Goal: Task Accomplishment & Management: Manage account settings

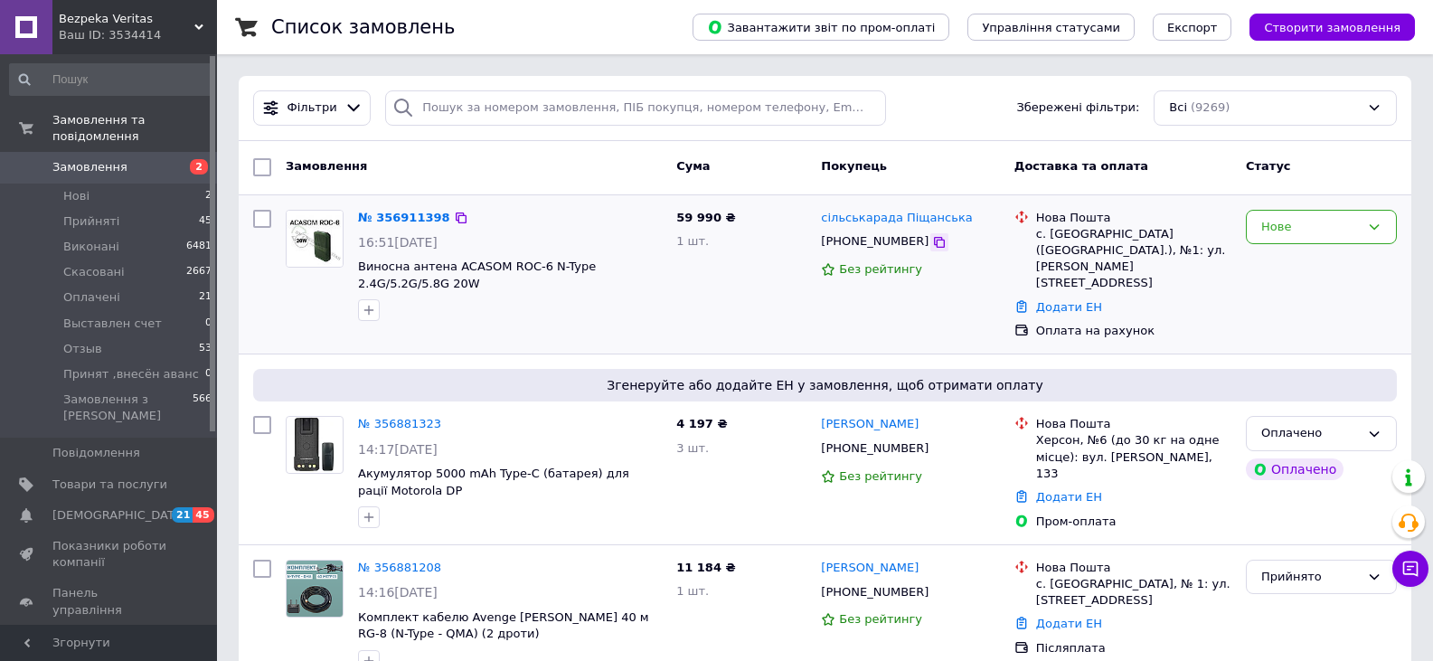
click at [932, 249] on icon at bounding box center [939, 242] width 14 height 14
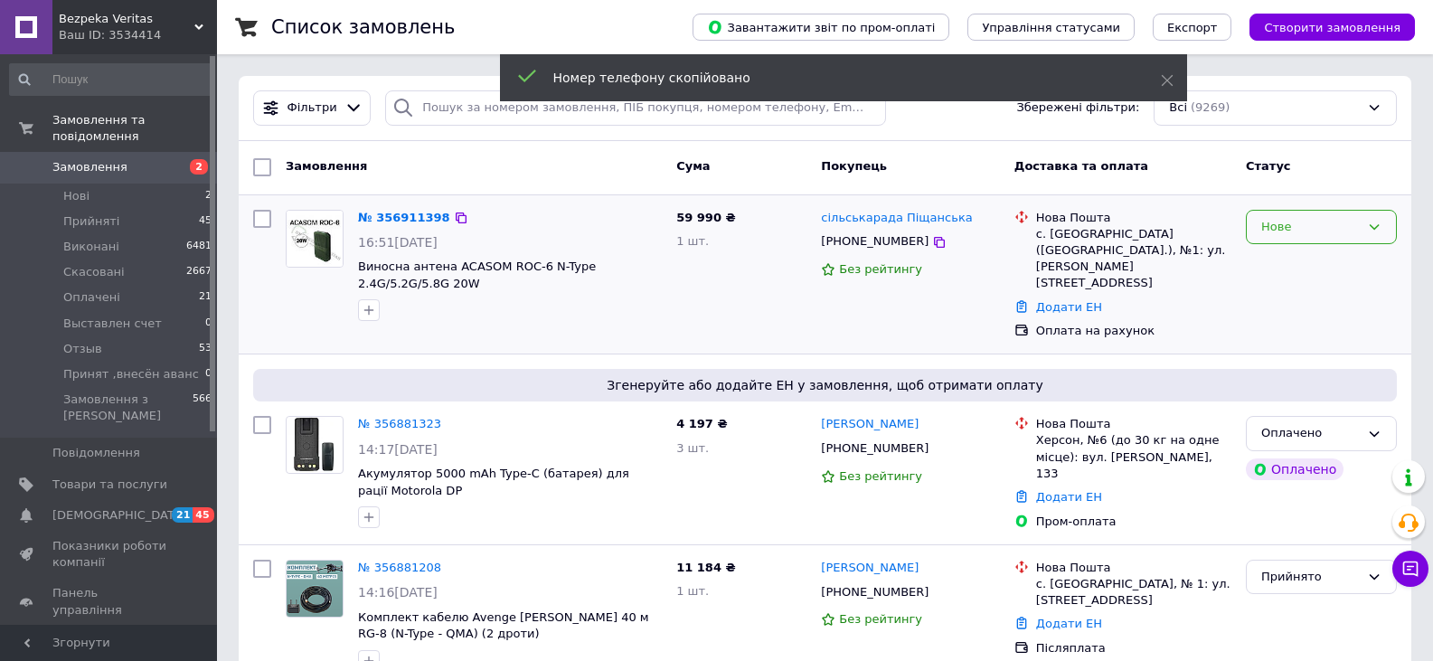
click at [1341, 231] on div "Нове" at bounding box center [1310, 227] width 99 height 19
click at [1326, 259] on li "Прийнято" at bounding box center [1321, 264] width 149 height 33
click at [417, 208] on div "№ 356911398" at bounding box center [399, 218] width 87 height 21
click at [418, 224] on link "№ 356911398" at bounding box center [399, 218] width 83 height 14
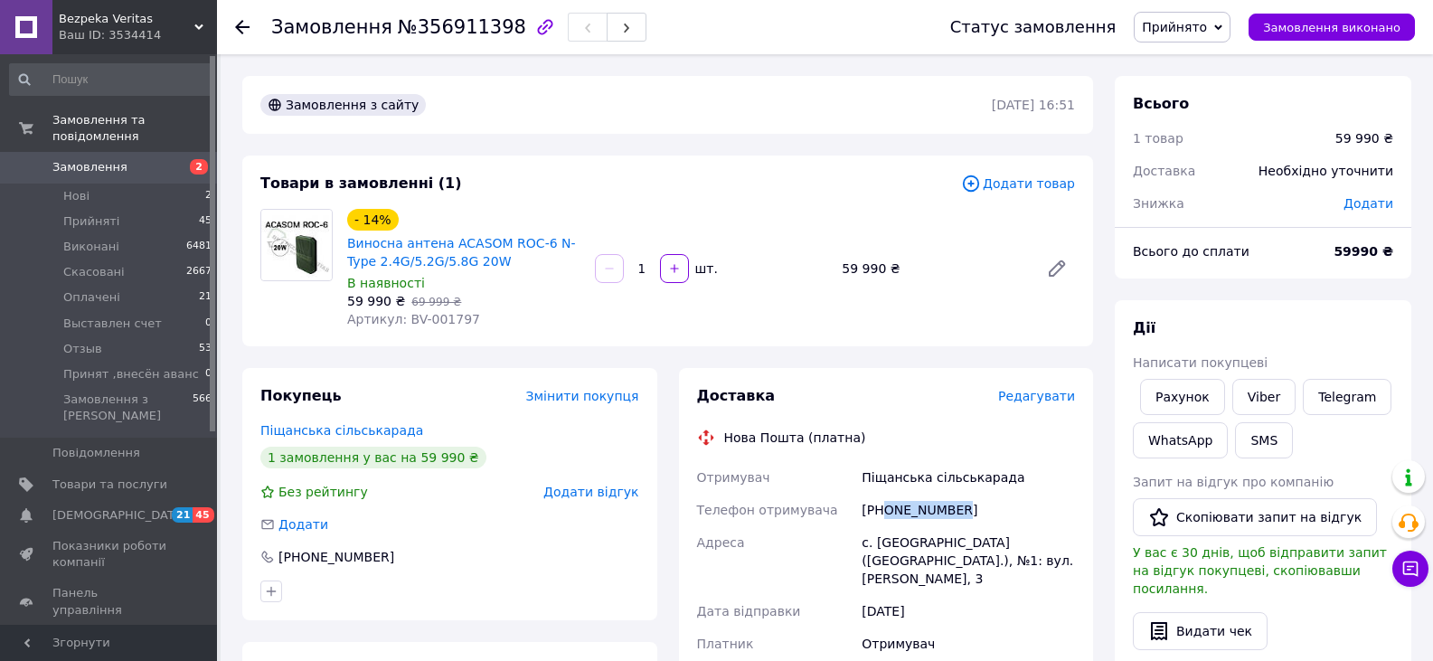
drag, startPoint x: 961, startPoint y: 511, endPoint x: 885, endPoint y: 515, distance: 76.1
click at [885, 515] on div "+380987835179" at bounding box center [968, 510] width 221 height 33
copy div "0987835179"
click at [133, 159] on span "Замовлення" at bounding box center [109, 167] width 115 height 16
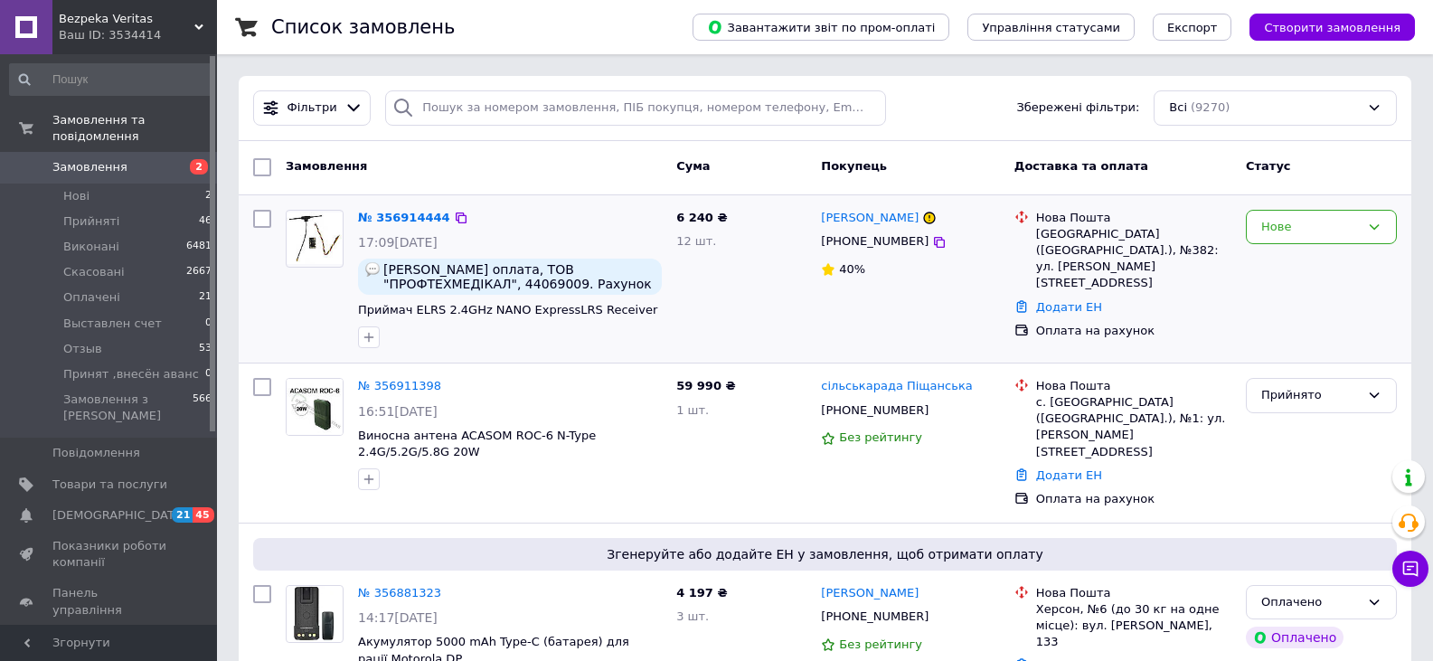
click at [1336, 281] on div "Нове" at bounding box center [1321, 279] width 165 height 153
click at [1308, 339] on div "Нове" at bounding box center [1321, 279] width 165 height 153
click at [1353, 335] on div "Нове" at bounding box center [1321, 279] width 165 height 153
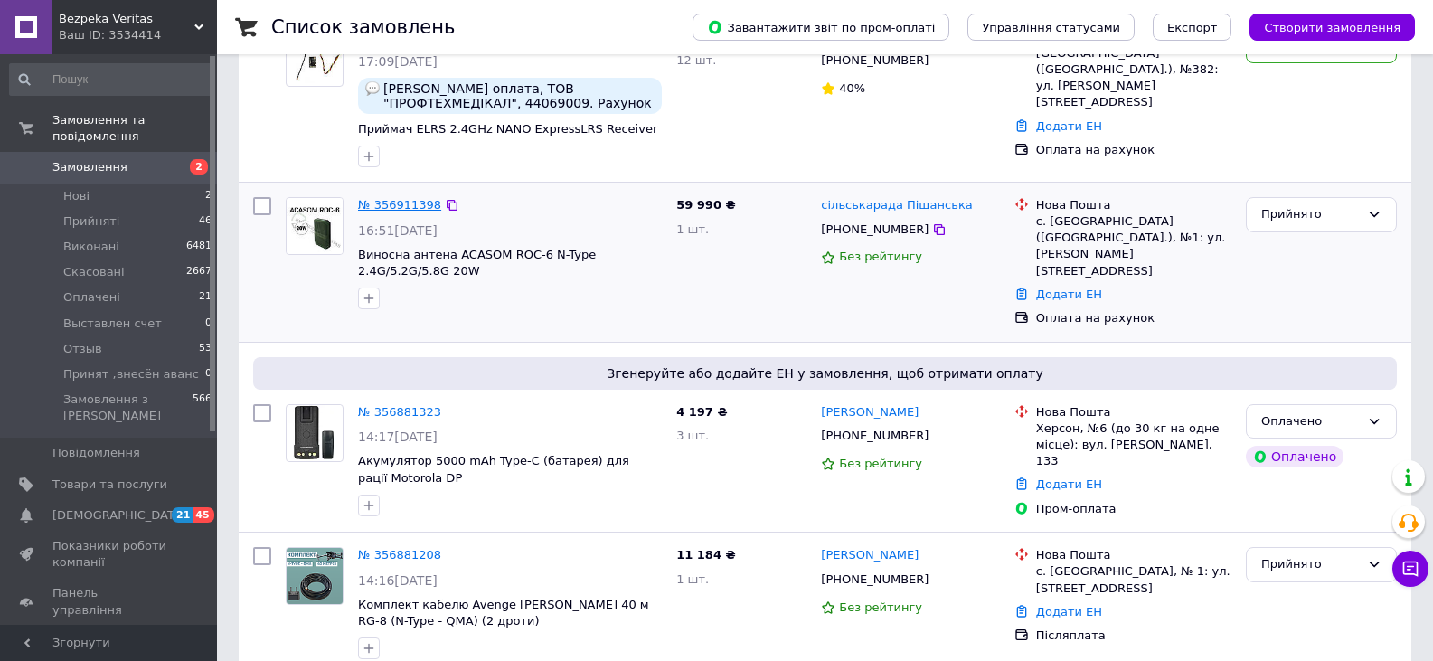
click at [389, 207] on link "№ 356911398" at bounding box center [399, 205] width 83 height 14
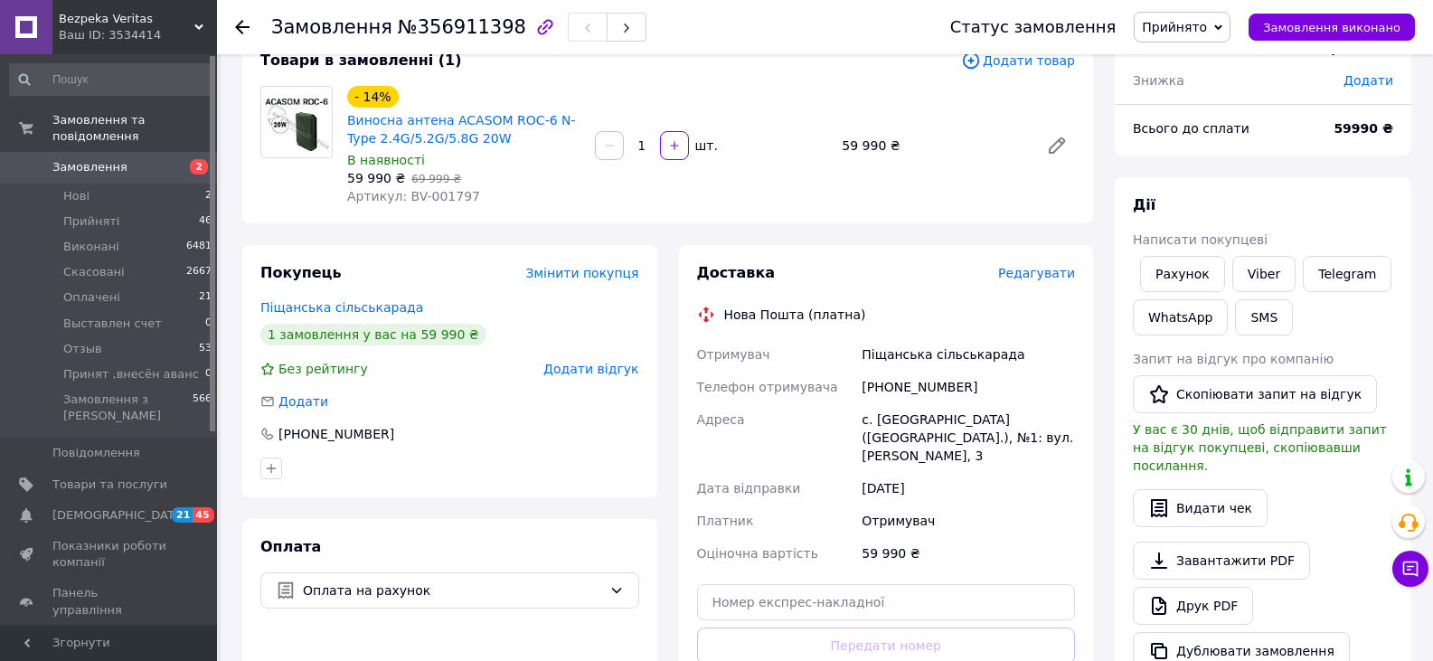
scroll to position [90, 0]
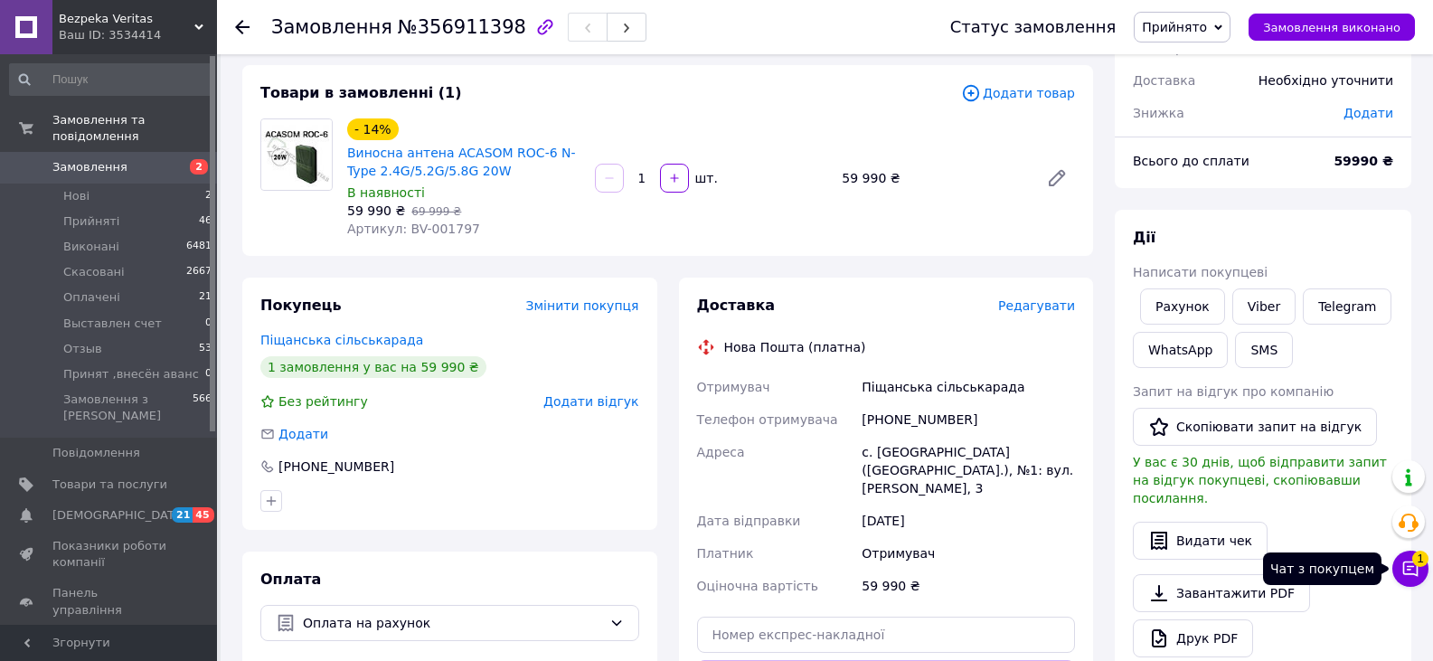
click at [1417, 562] on icon at bounding box center [1410, 568] width 15 height 15
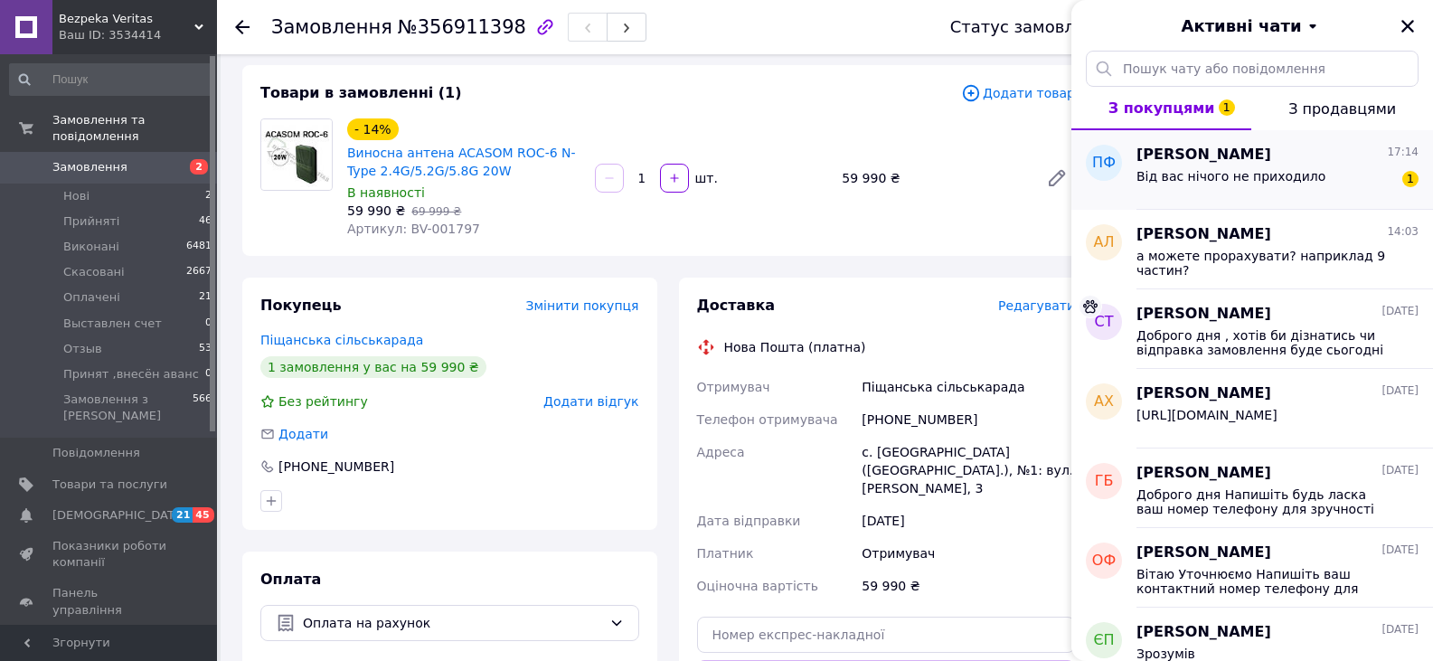
click at [1225, 188] on div "Від вас нічого не приходило" at bounding box center [1230, 181] width 189 height 25
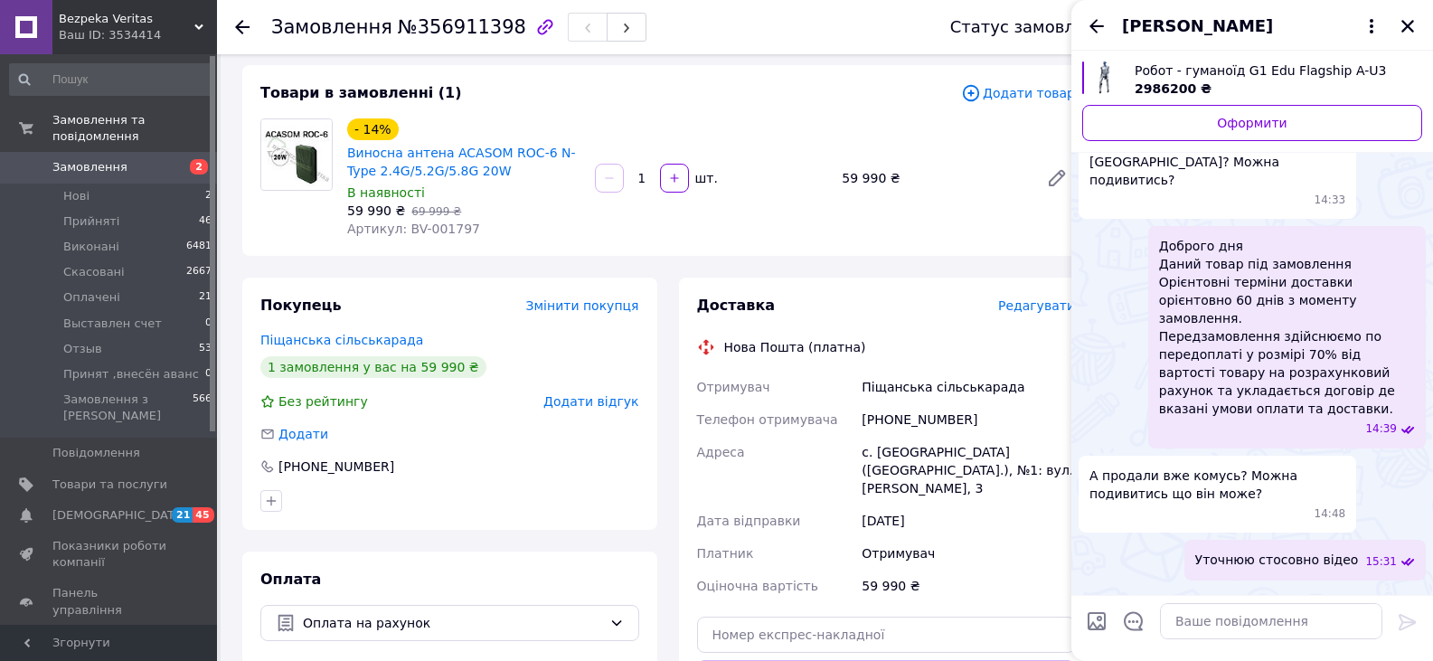
scroll to position [0, 0]
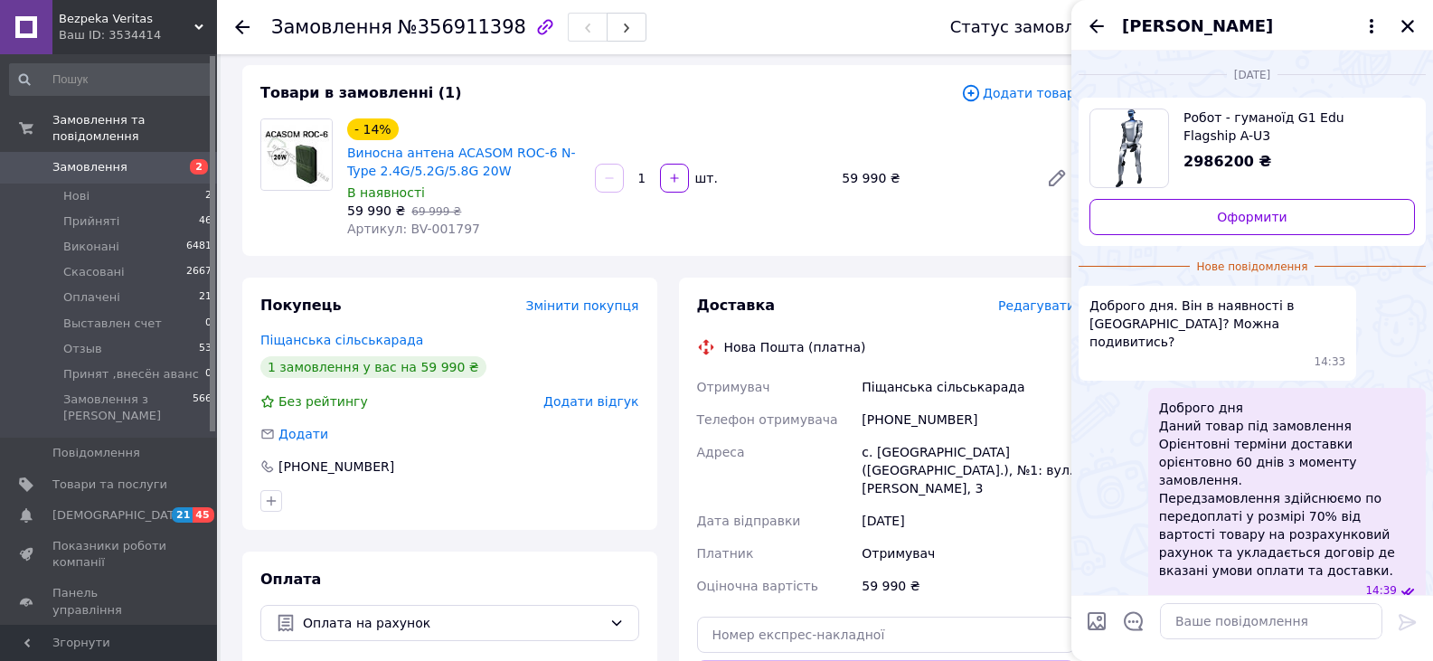
click at [1196, 120] on span "Робот - гуманоїд G1 Edu Flagship A-U3" at bounding box center [1292, 126] width 217 height 36
click at [123, 159] on span "Замовлення" at bounding box center [109, 167] width 115 height 16
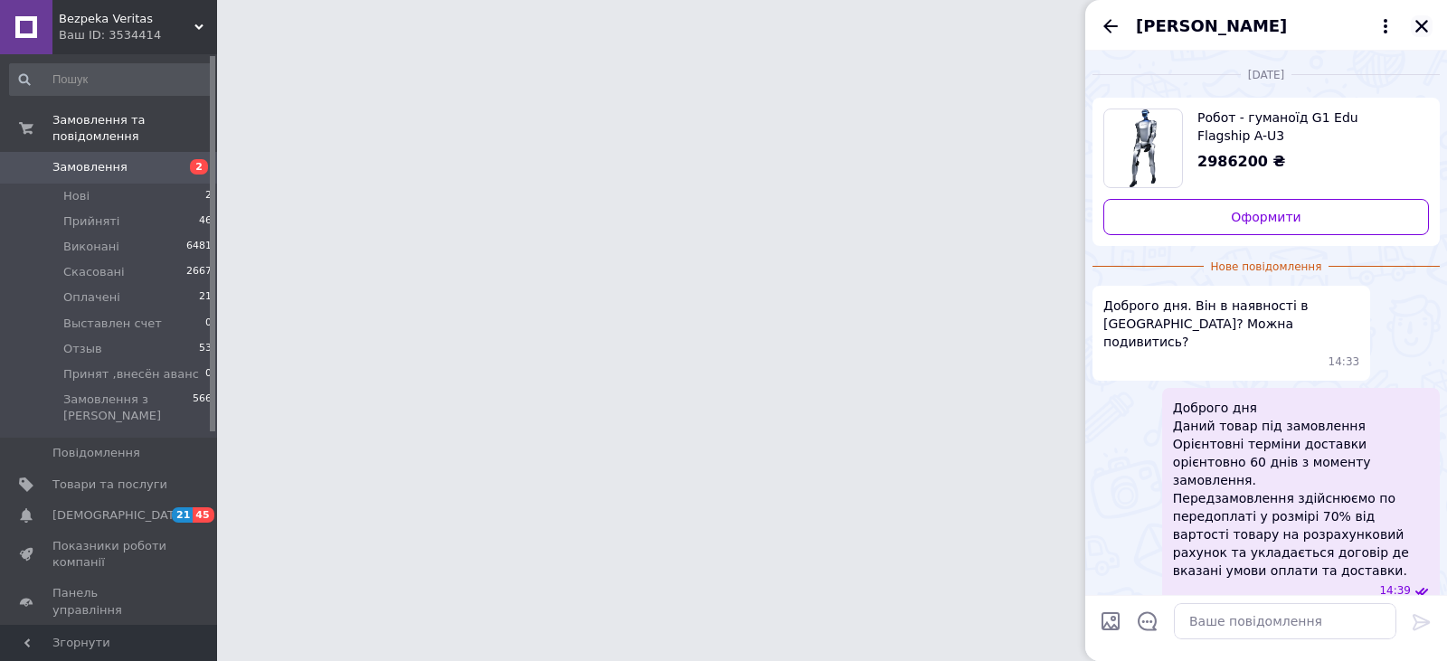
click at [1429, 27] on button "Закрити" at bounding box center [1421, 26] width 22 height 22
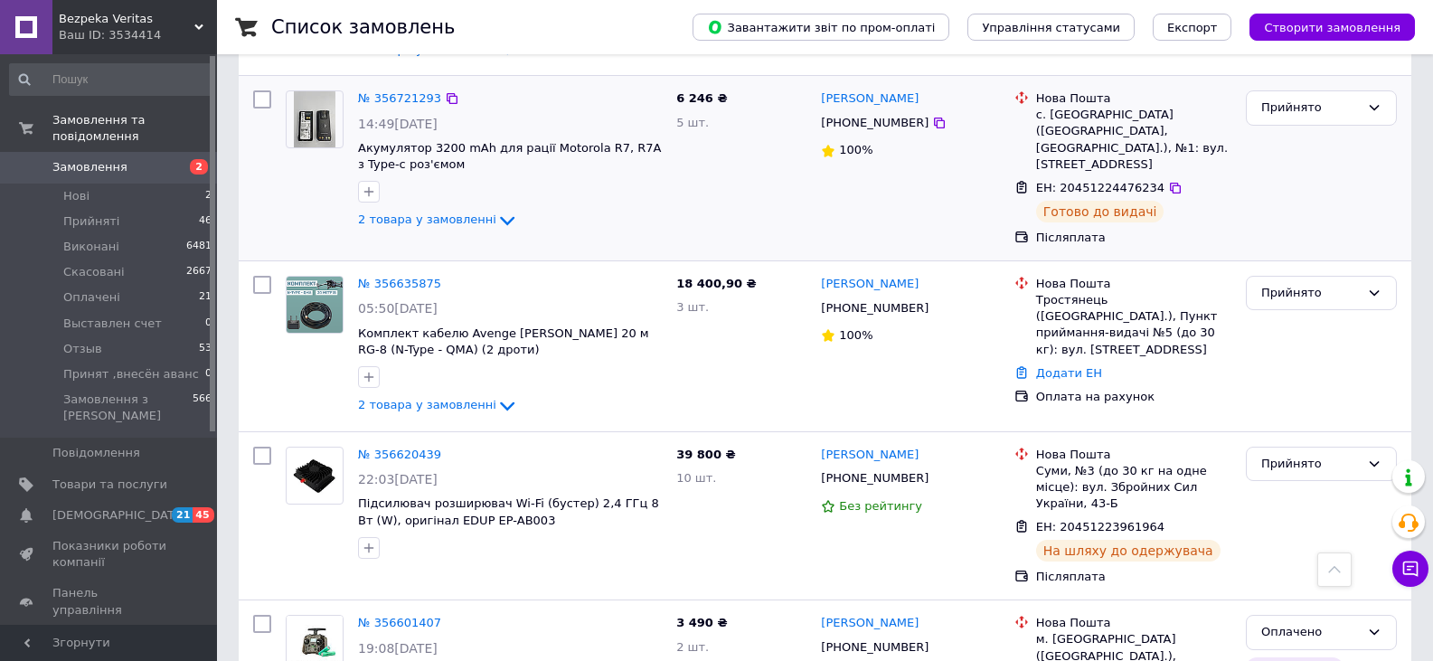
scroll to position [2811, 0]
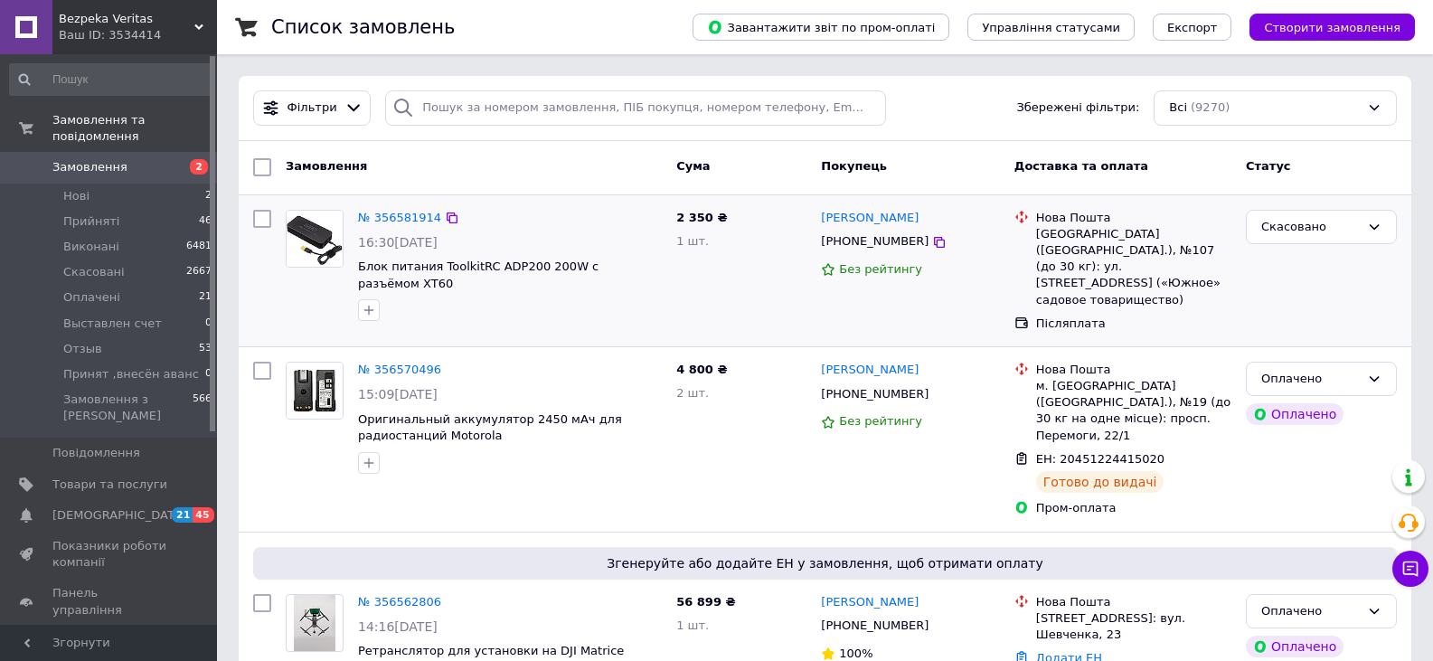
scroll to position [271, 0]
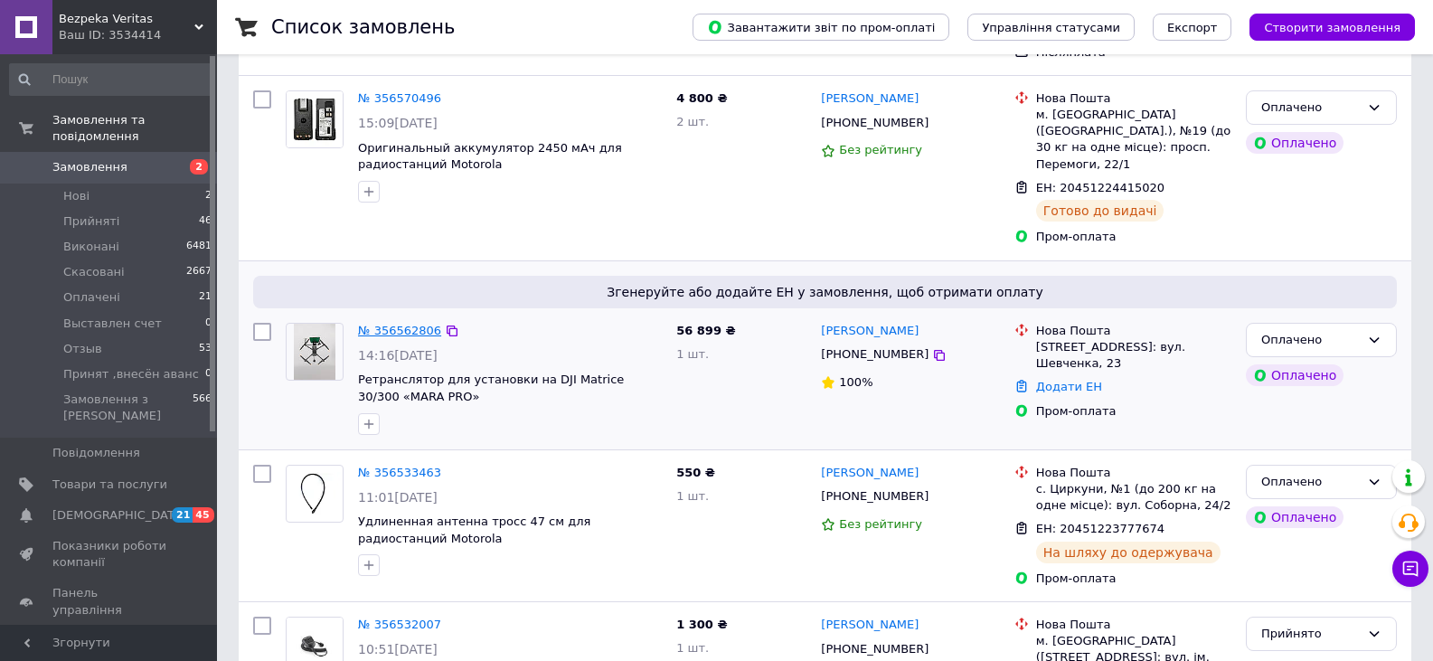
click at [415, 324] on link "№ 356562806" at bounding box center [399, 331] width 83 height 14
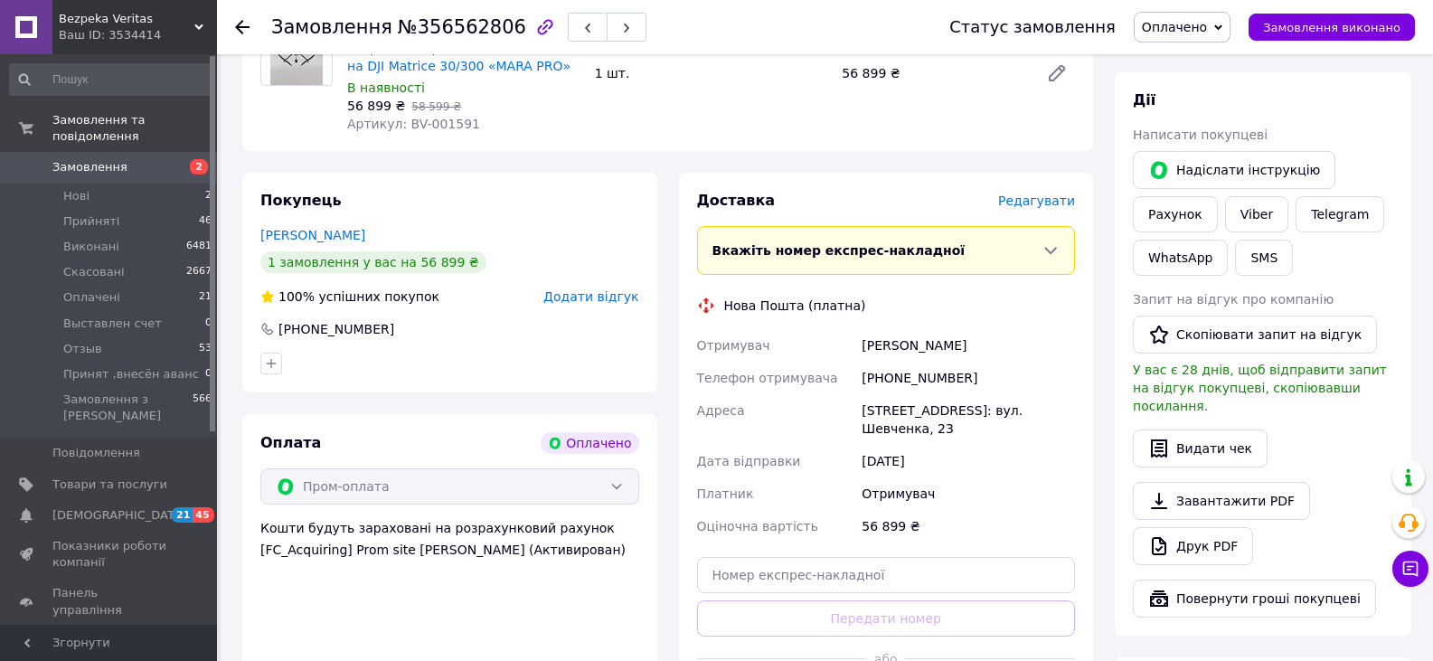
scroll to position [271, 0]
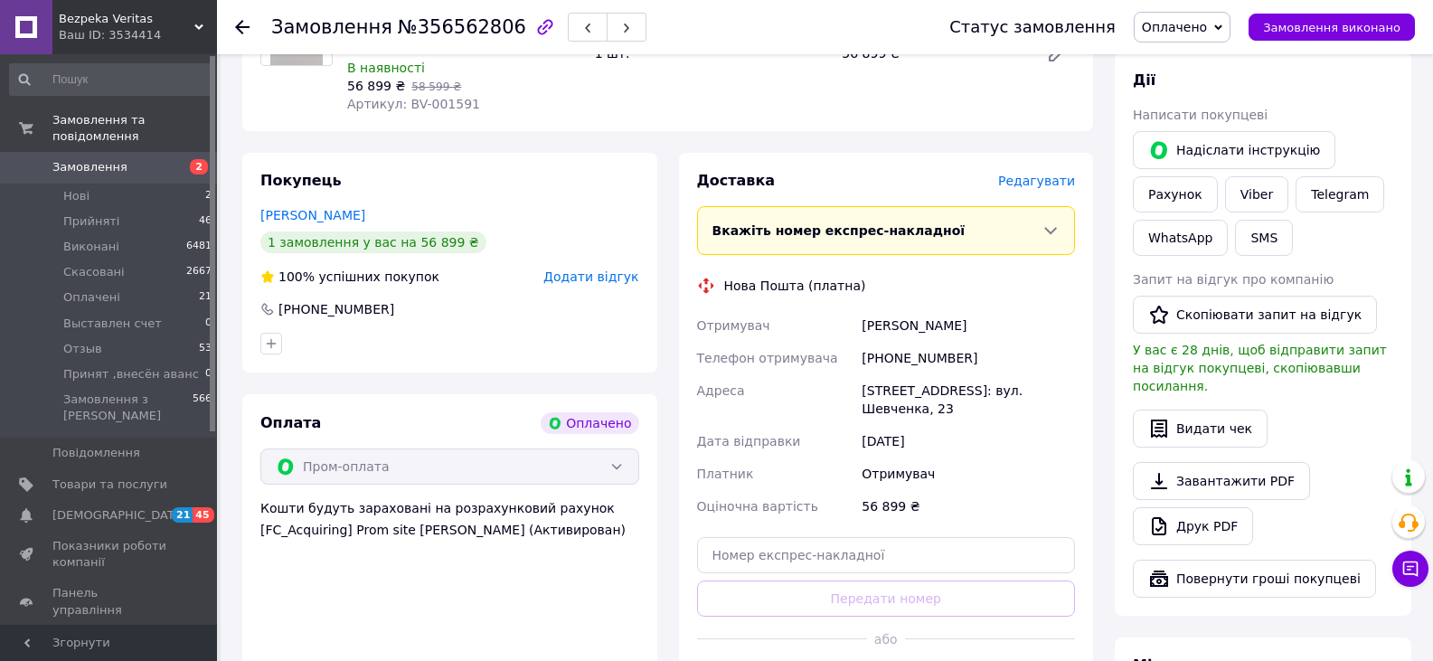
click at [139, 159] on span "Замовлення" at bounding box center [109, 167] width 115 height 16
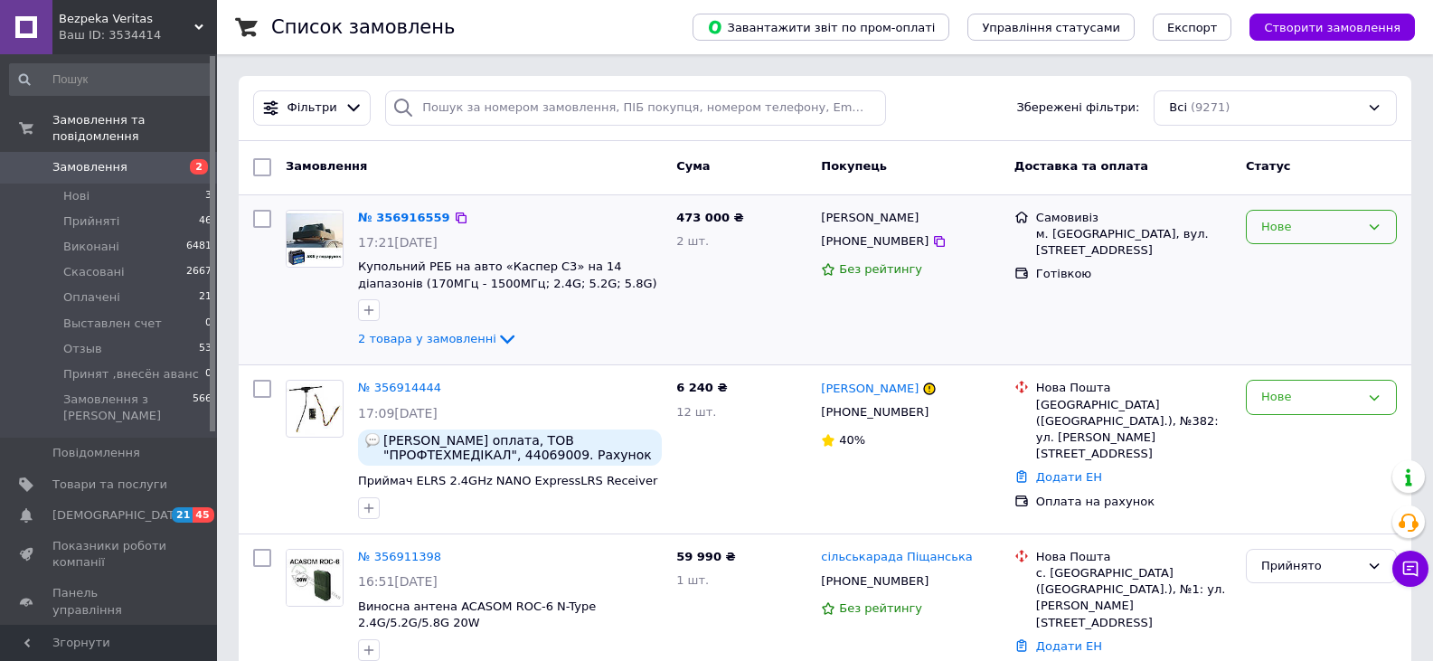
click at [1306, 234] on div "Нове" at bounding box center [1310, 227] width 99 height 19
click at [1299, 250] on li "Прийнято" at bounding box center [1321, 264] width 149 height 33
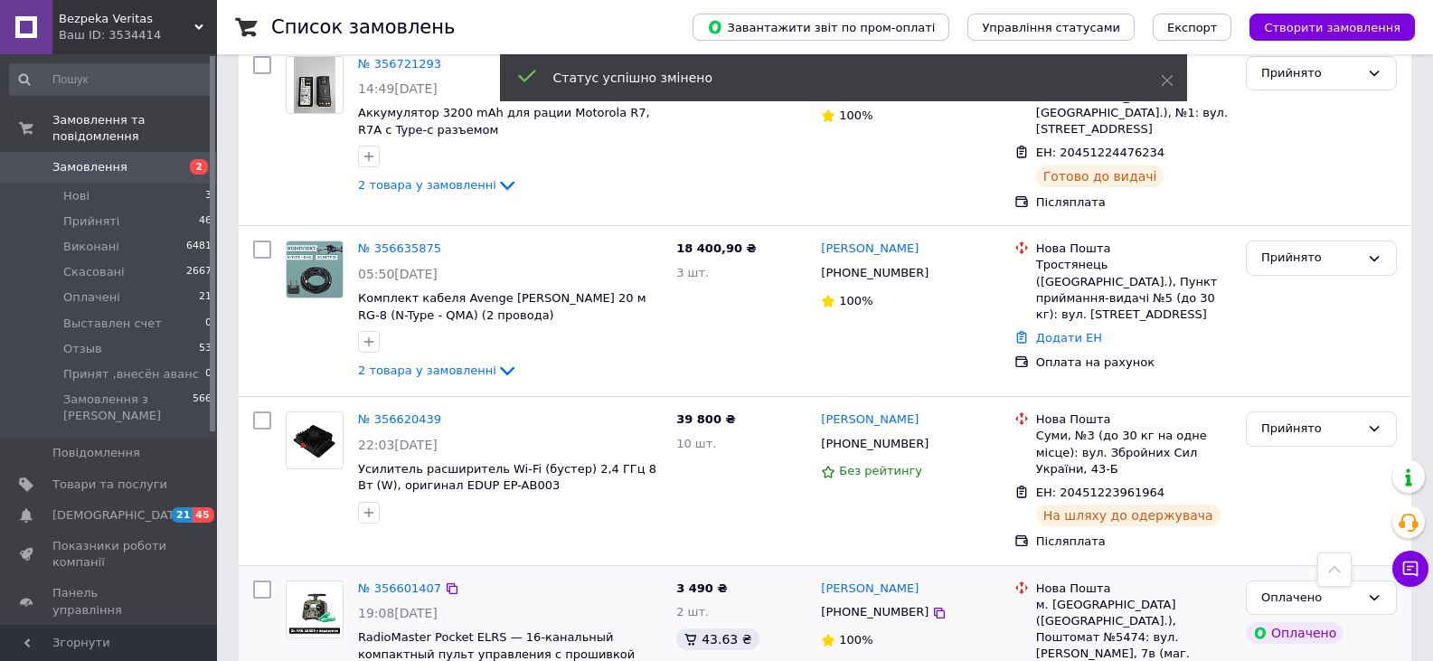
scroll to position [2873, 0]
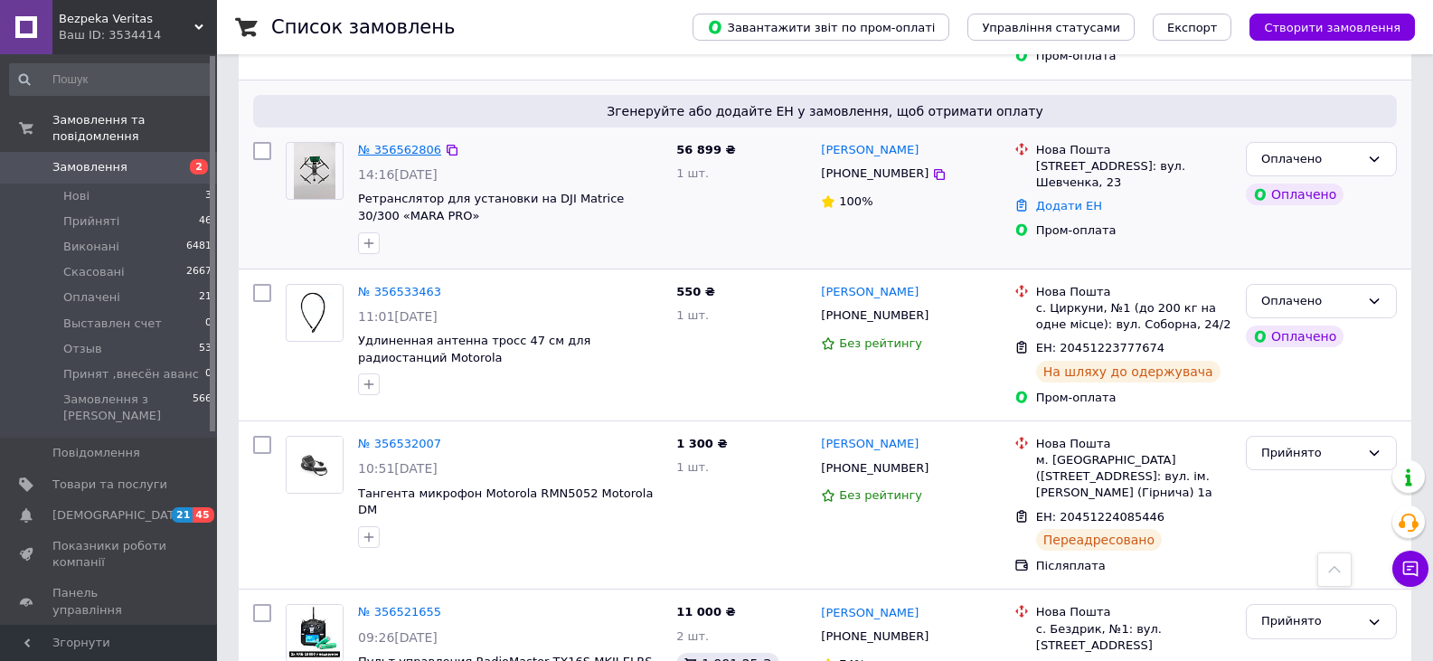
click at [403, 143] on link "№ 356562806" at bounding box center [399, 150] width 83 height 14
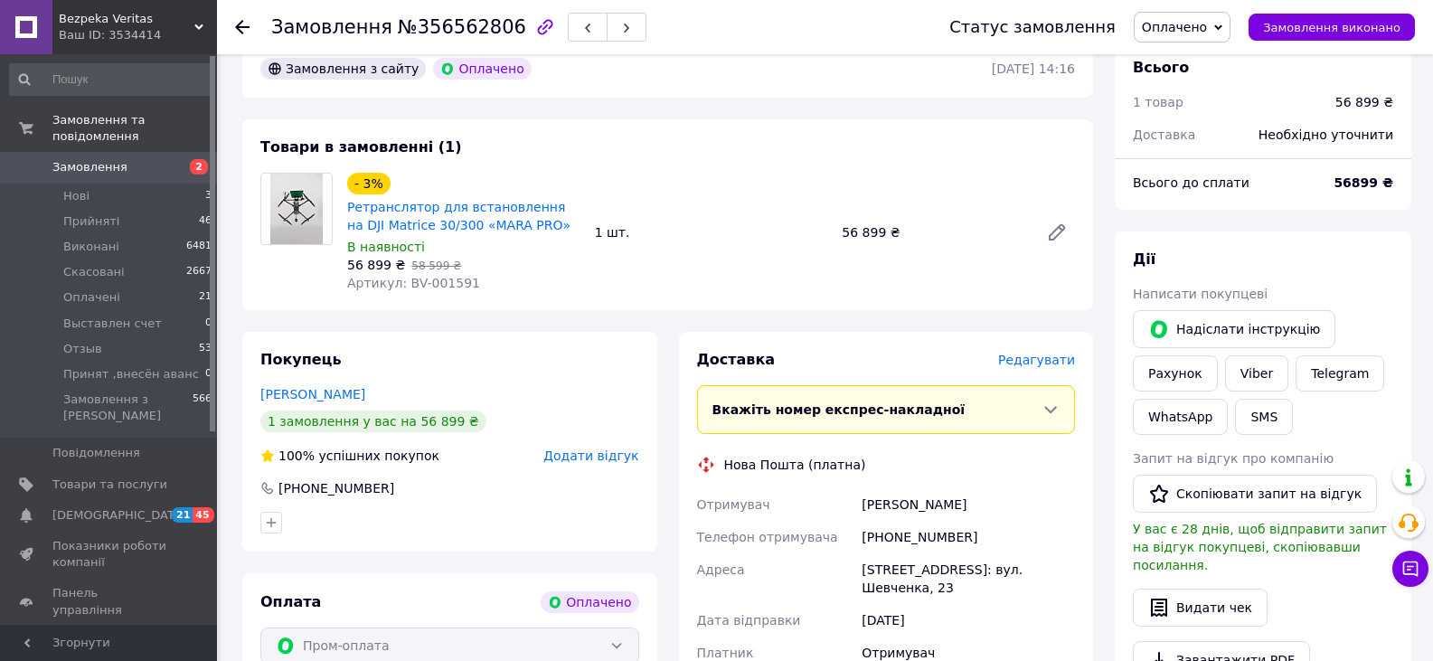
scroll to position [90, 0]
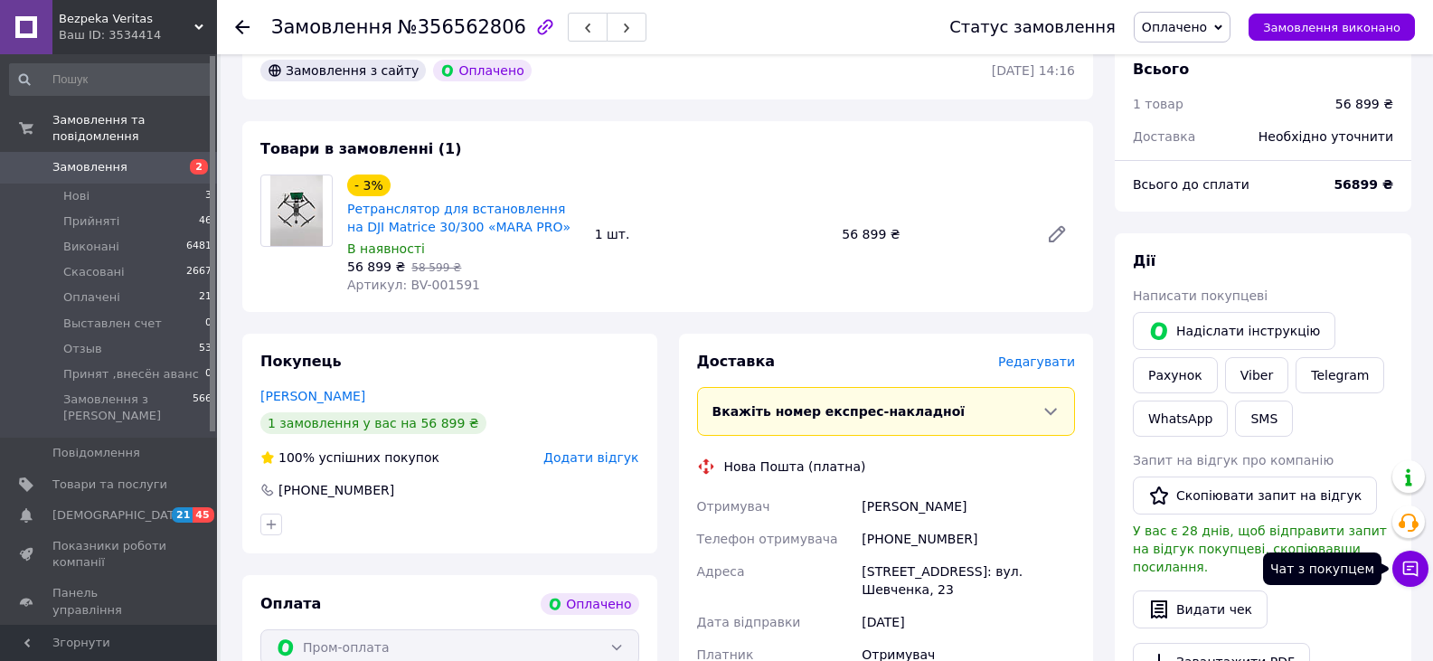
click at [1410, 560] on icon at bounding box center [1410, 569] width 18 height 18
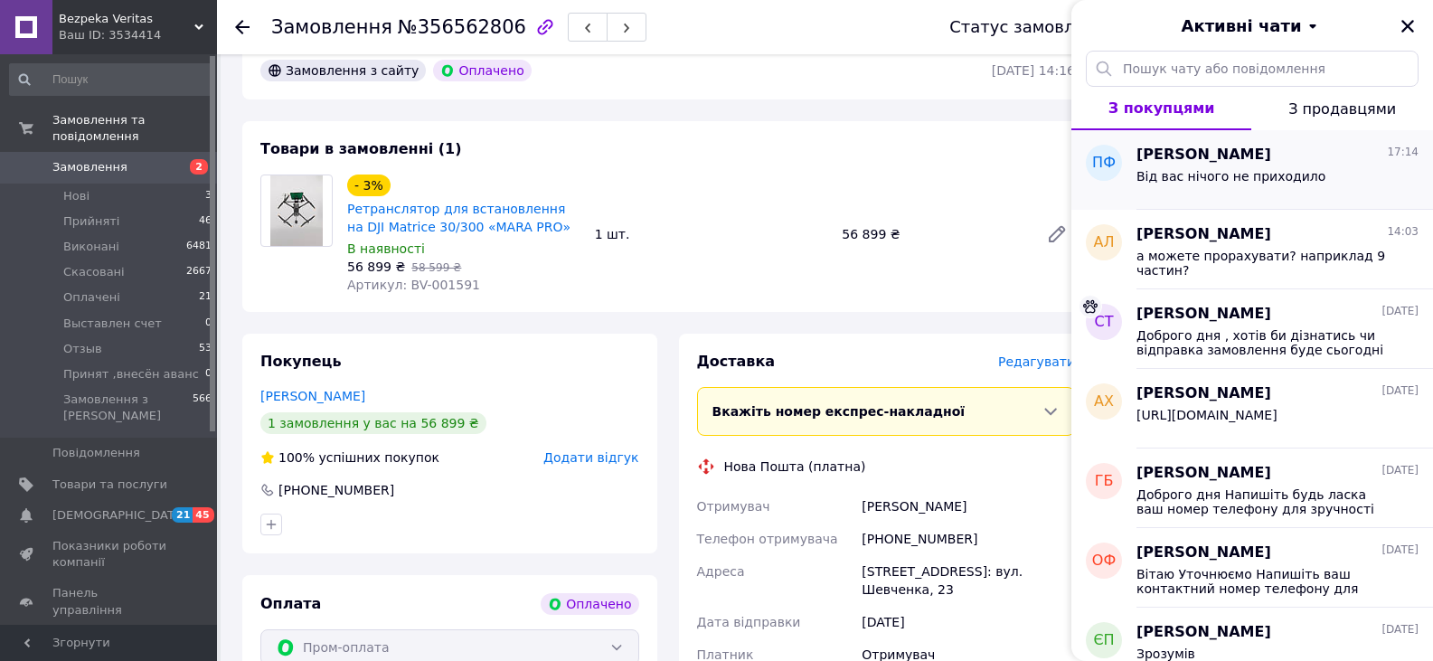
click at [1259, 194] on div "павло ФІЩУК 17:14 Від вас нічого не приходило" at bounding box center [1284, 170] width 297 height 80
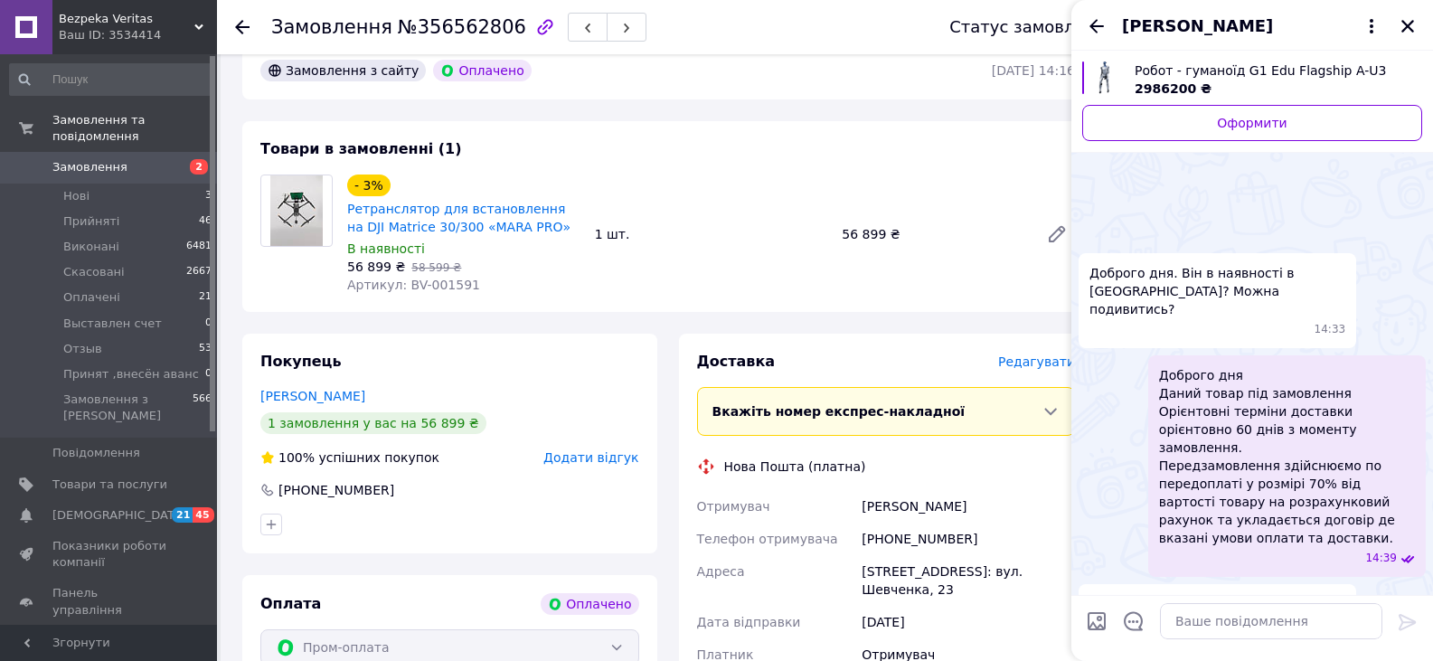
scroll to position [407, 0]
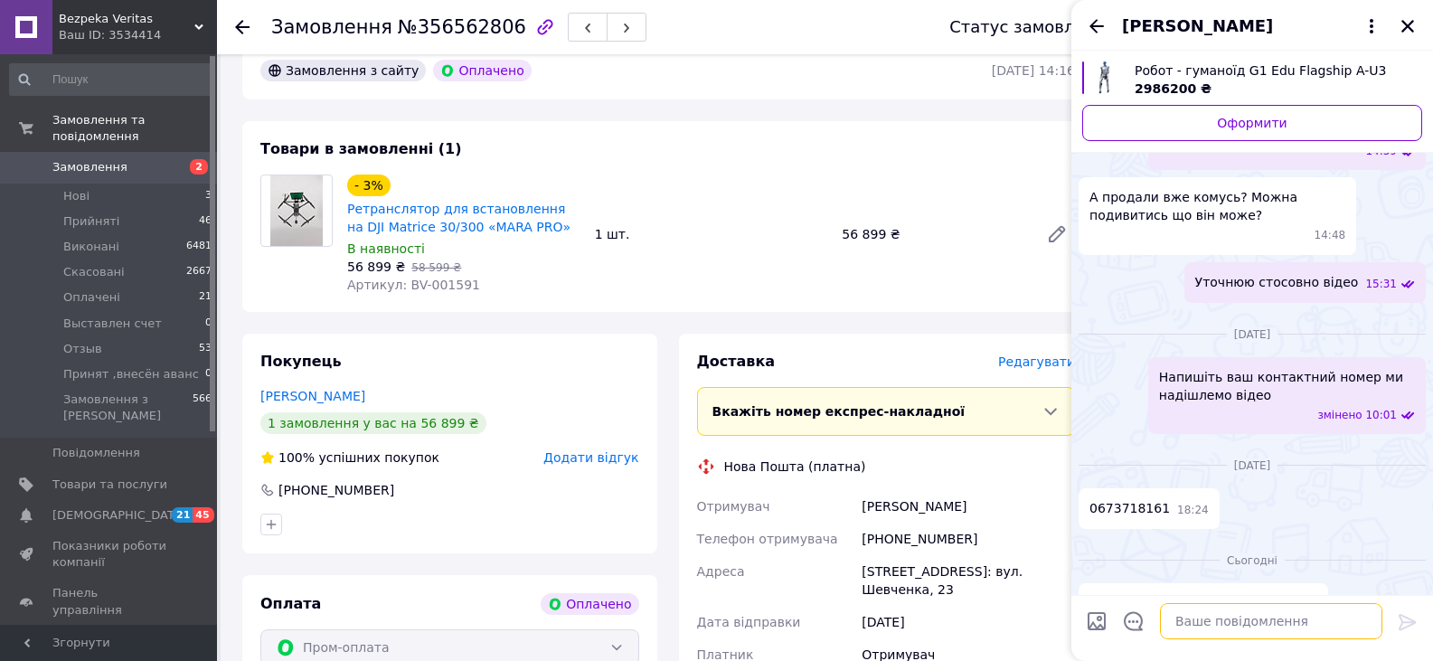
click at [1247, 618] on textarea at bounding box center [1271, 621] width 222 height 36
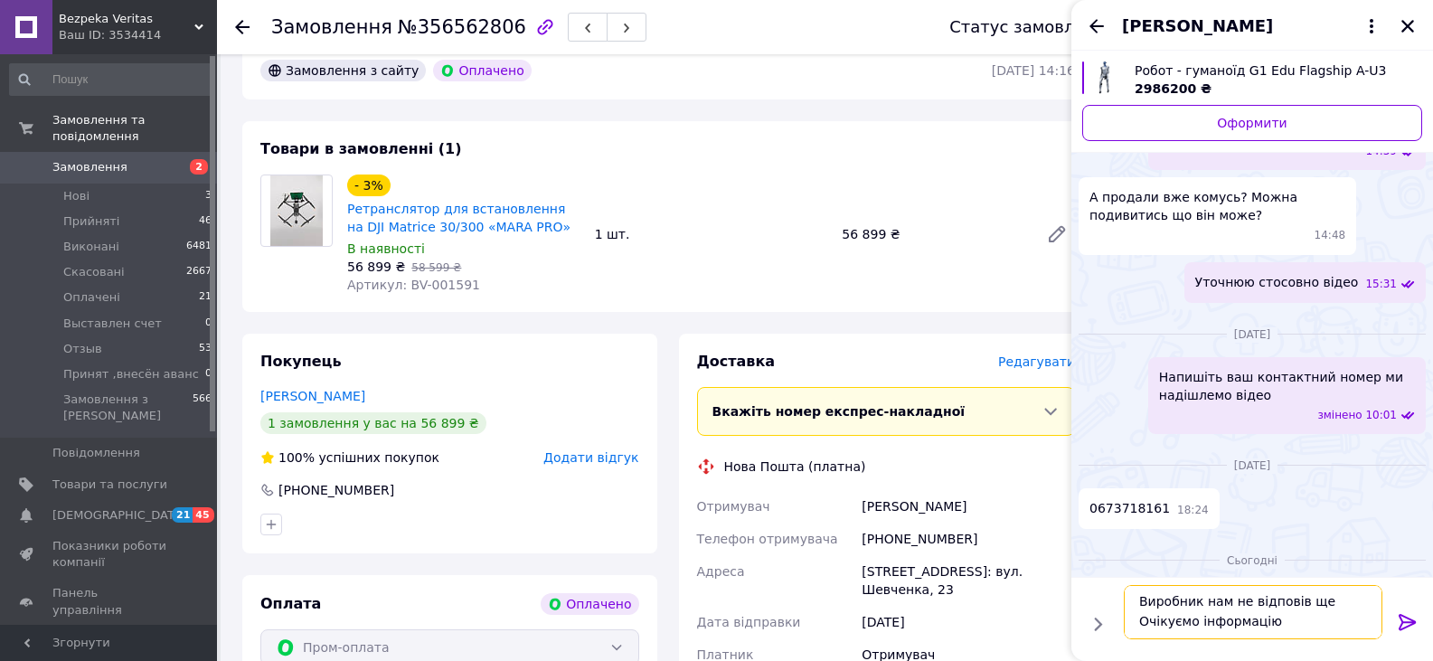
type textarea "Виробник нам не відповів ще Очікуємо інформацію"
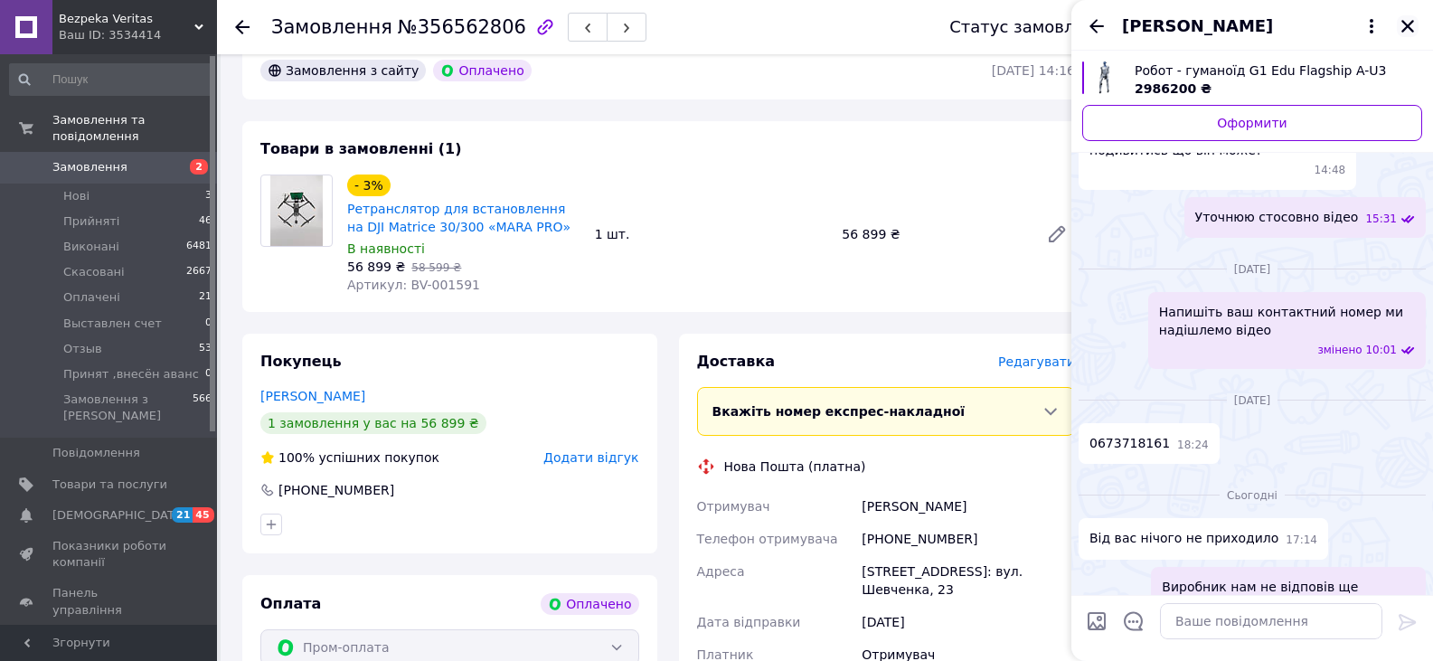
click at [1399, 23] on button "Закрити" at bounding box center [1408, 26] width 22 height 22
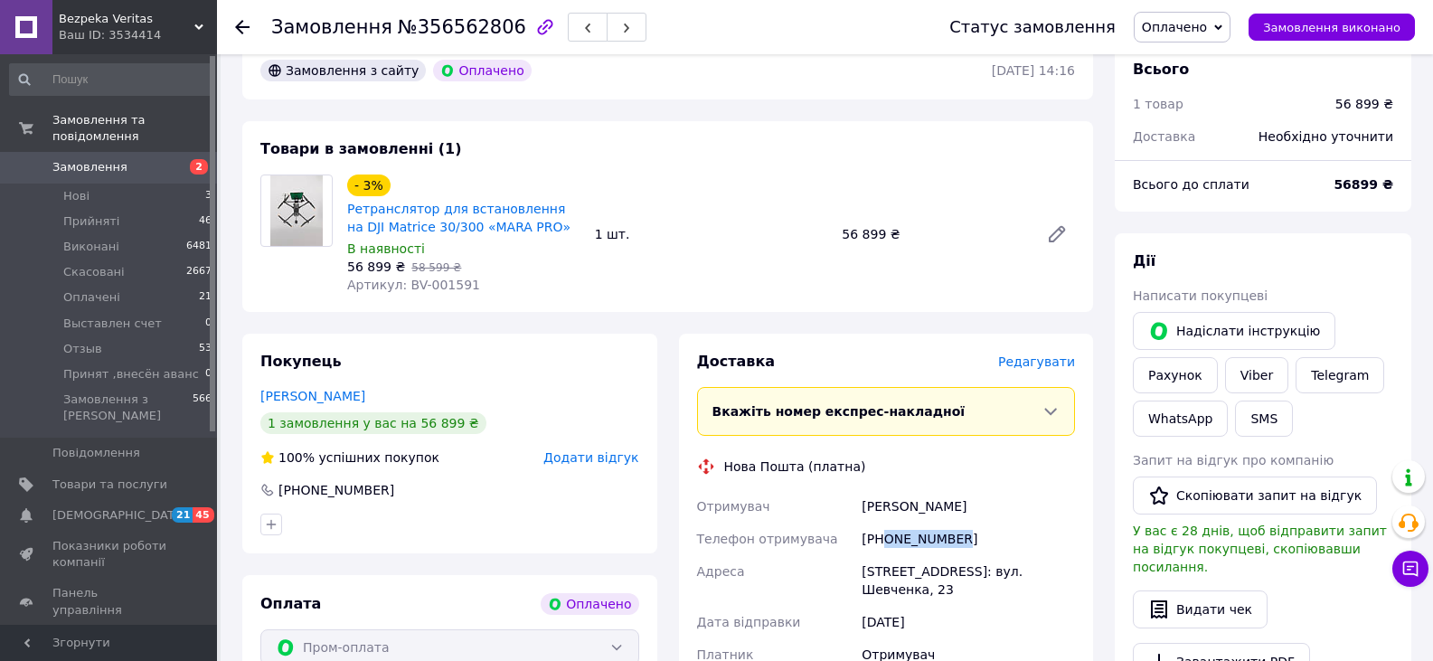
drag, startPoint x: 967, startPoint y: 542, endPoint x: 887, endPoint y: 542, distance: 79.6
click at [887, 542] on div "[PHONE_NUMBER]" at bounding box center [968, 539] width 221 height 33
drag, startPoint x: 523, startPoint y: 227, endPoint x: 349, endPoint y: 213, distance: 175.0
click at [349, 213] on span "Ретранслятор для встановлення на DJI Matrice 30/300 «MARA PRO»" at bounding box center [463, 218] width 233 height 36
copy link "Ретранслятор для встановлення на DJI Matrice 30/300 «MARA PRO»"
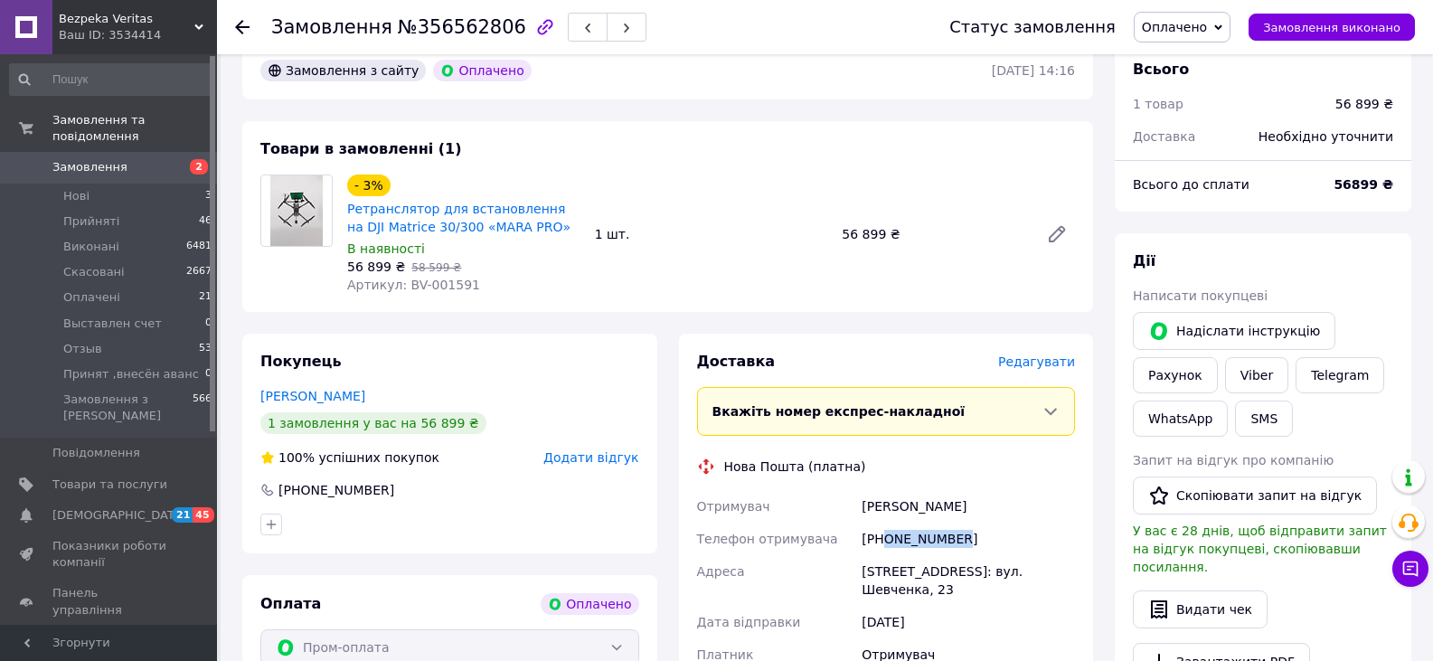
drag, startPoint x: 920, startPoint y: 541, endPoint x: 887, endPoint y: 539, distance: 33.5
click at [887, 539] on div "[PHONE_NUMBER]" at bounding box center [968, 539] width 221 height 33
copy div "0992528013"
drag, startPoint x: 1036, startPoint y: 500, endPoint x: 864, endPoint y: 512, distance: 172.2
click at [864, 512] on div "Шарапова-Ткаченко Катерина" at bounding box center [968, 506] width 221 height 33
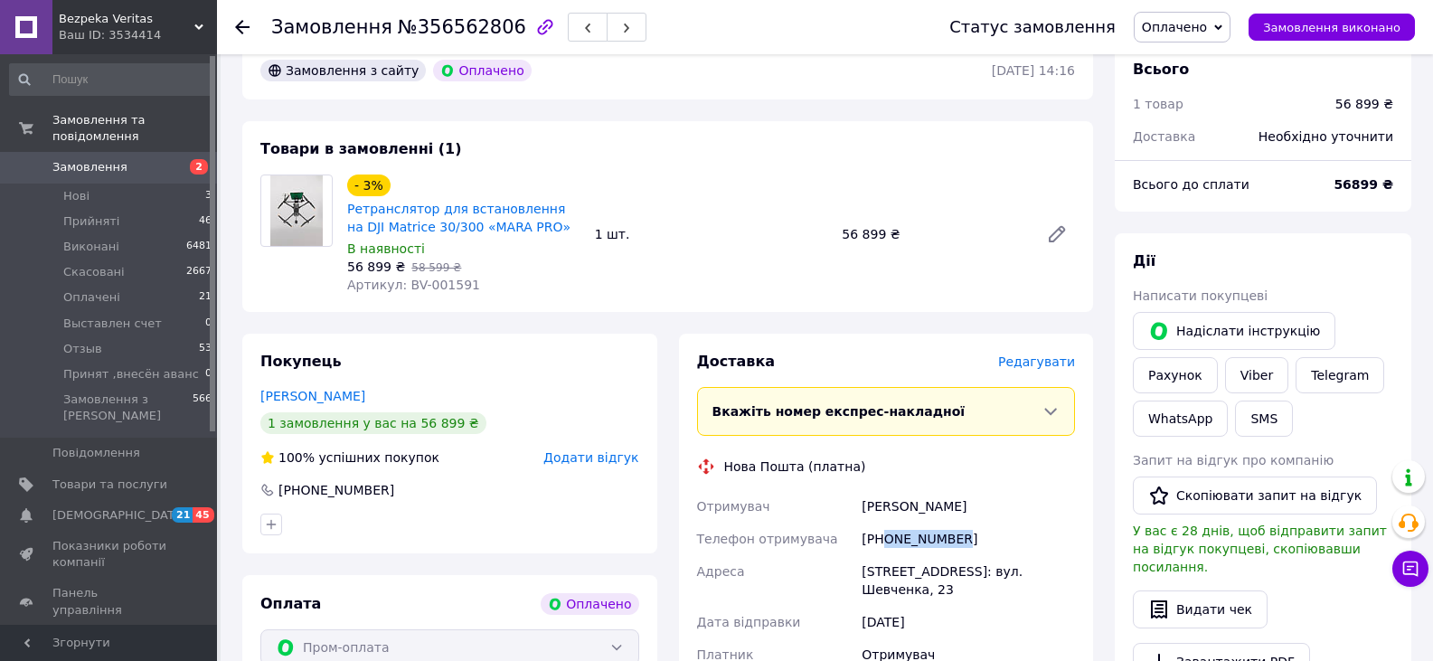
copy div "Шарапова-Ткаченко Катерина"
click at [901, 569] on div "[STREET_ADDRESS]: вул. Шевченка, 23" at bounding box center [968, 580] width 221 height 51
drag, startPoint x: 862, startPoint y: 570, endPoint x: 990, endPoint y: 569, distance: 128.4
click at [990, 569] on div "[STREET_ADDRESS]: вул. Шевченка, 23" at bounding box center [968, 580] width 221 height 51
copy div "Новгород-Сіверський"
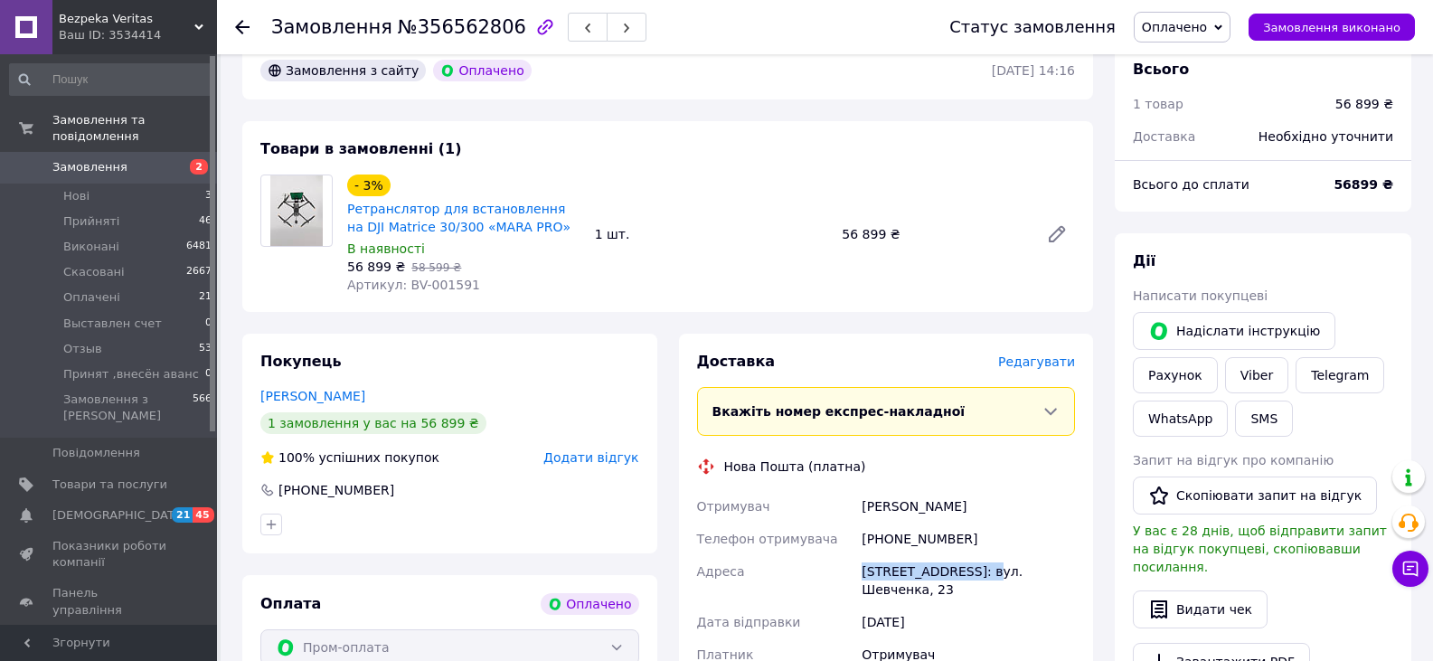
click at [144, 161] on link "Замовлення 2" at bounding box center [111, 167] width 222 height 31
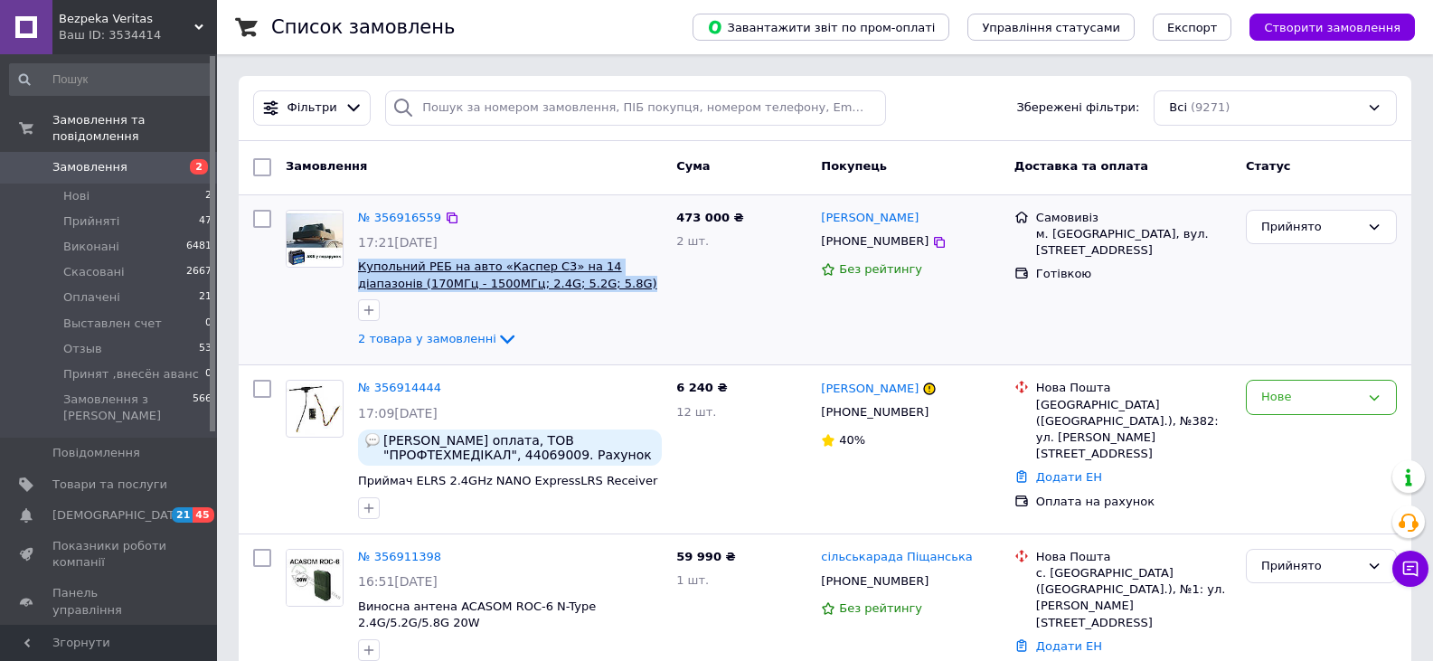
drag, startPoint x: 567, startPoint y: 289, endPoint x: 358, endPoint y: 269, distance: 209.8
click at [358, 269] on span "Купольний РЕБ на авто «Каспер C3» на 14 діапазонів (170МГц - 1500МГц; 2.4G; 5.2…" at bounding box center [510, 275] width 304 height 33
copy span "Купольний РЕБ на авто «Каспер C3» на 14 діапазонів (170МГц - 1500МГц; 2.4G; 5.2…"
click at [1281, 321] on div "Прийнято" at bounding box center [1321, 281] width 165 height 156
click at [1374, 280] on div "Прийнято" at bounding box center [1321, 281] width 165 height 156
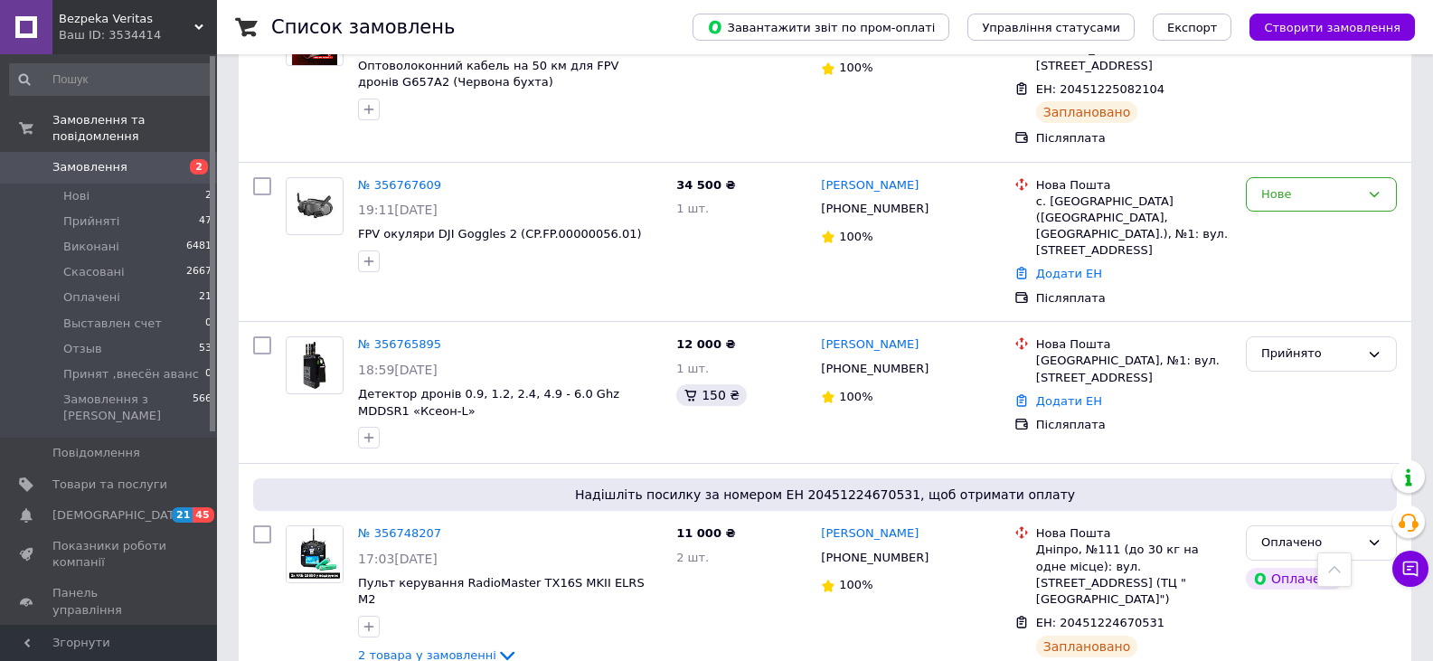
scroll to position [1989, 0]
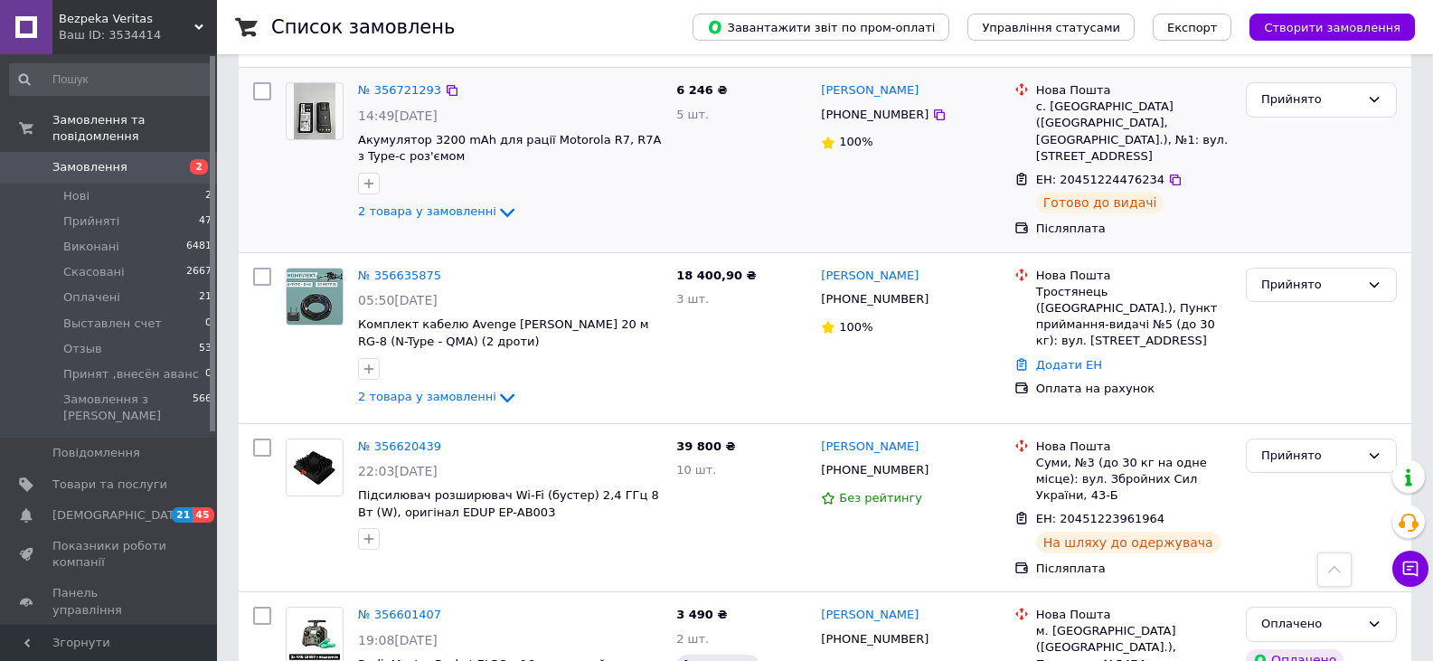
scroll to position [2856, 0]
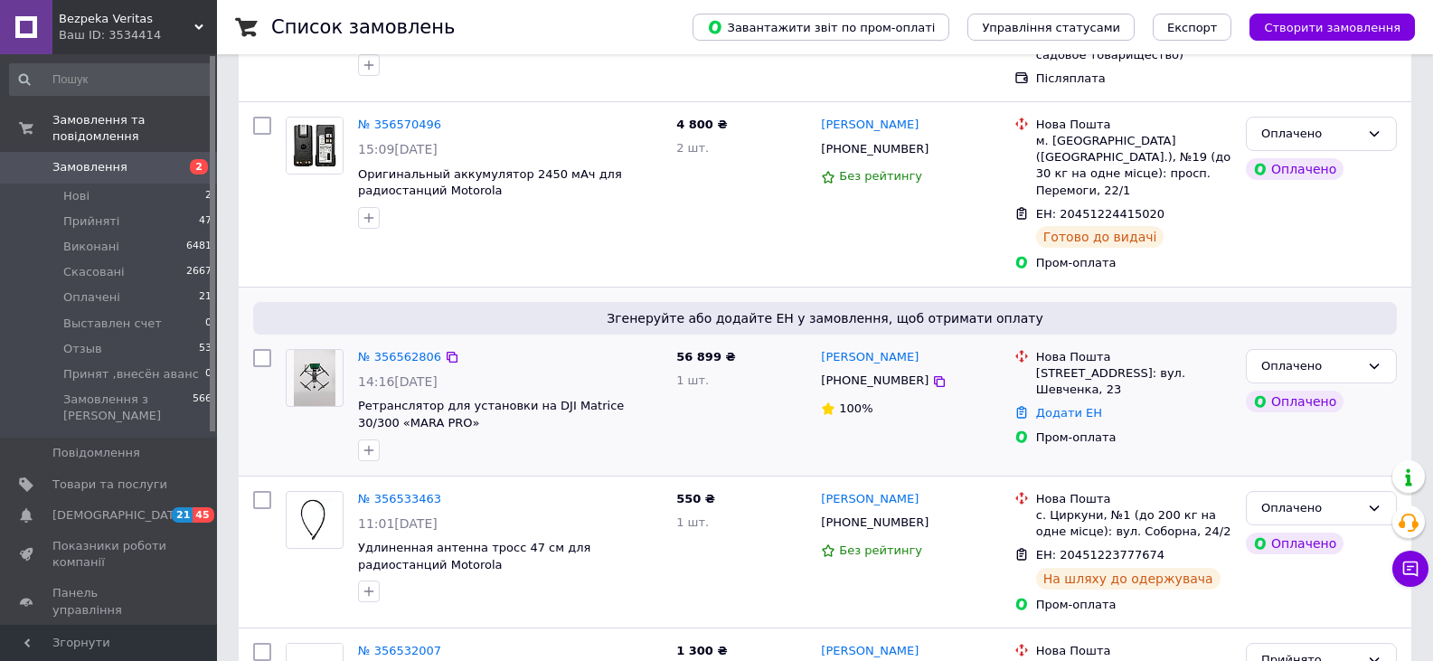
scroll to position [362, 0]
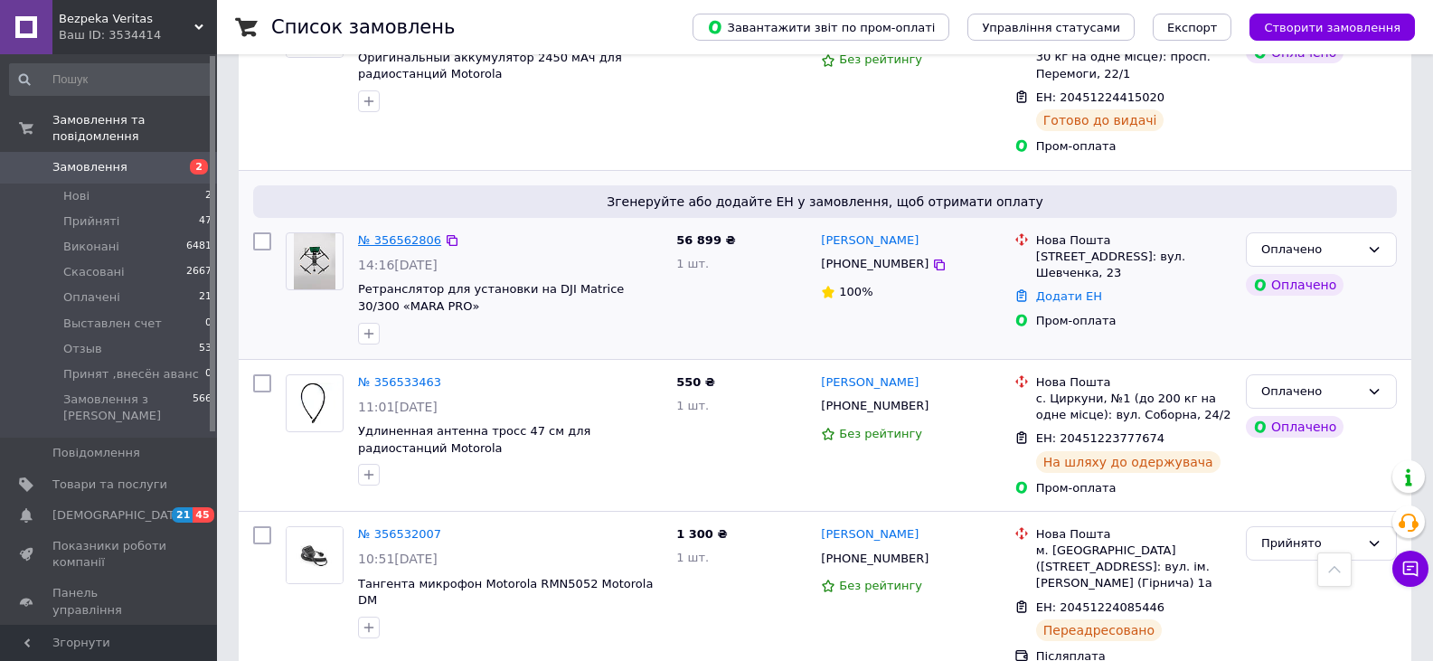
click at [373, 233] on link "№ 356562806" at bounding box center [399, 240] width 83 height 14
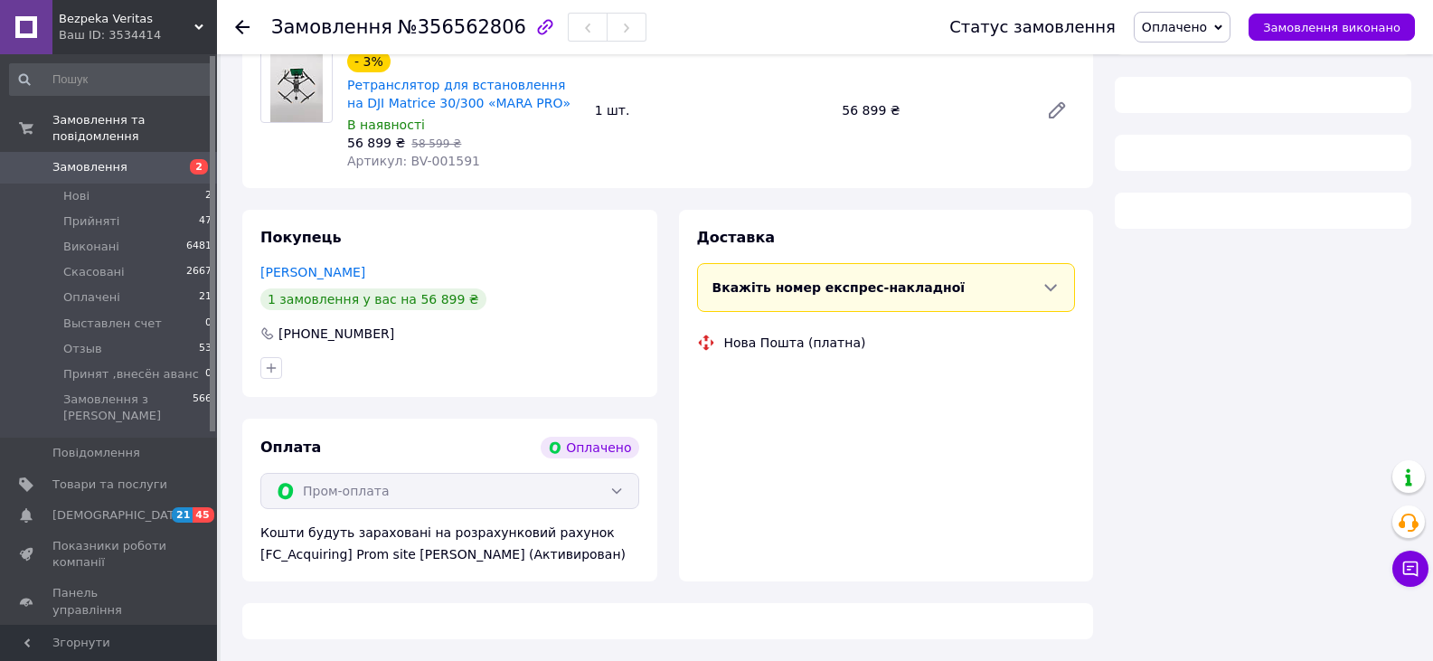
scroll to position [362, 0]
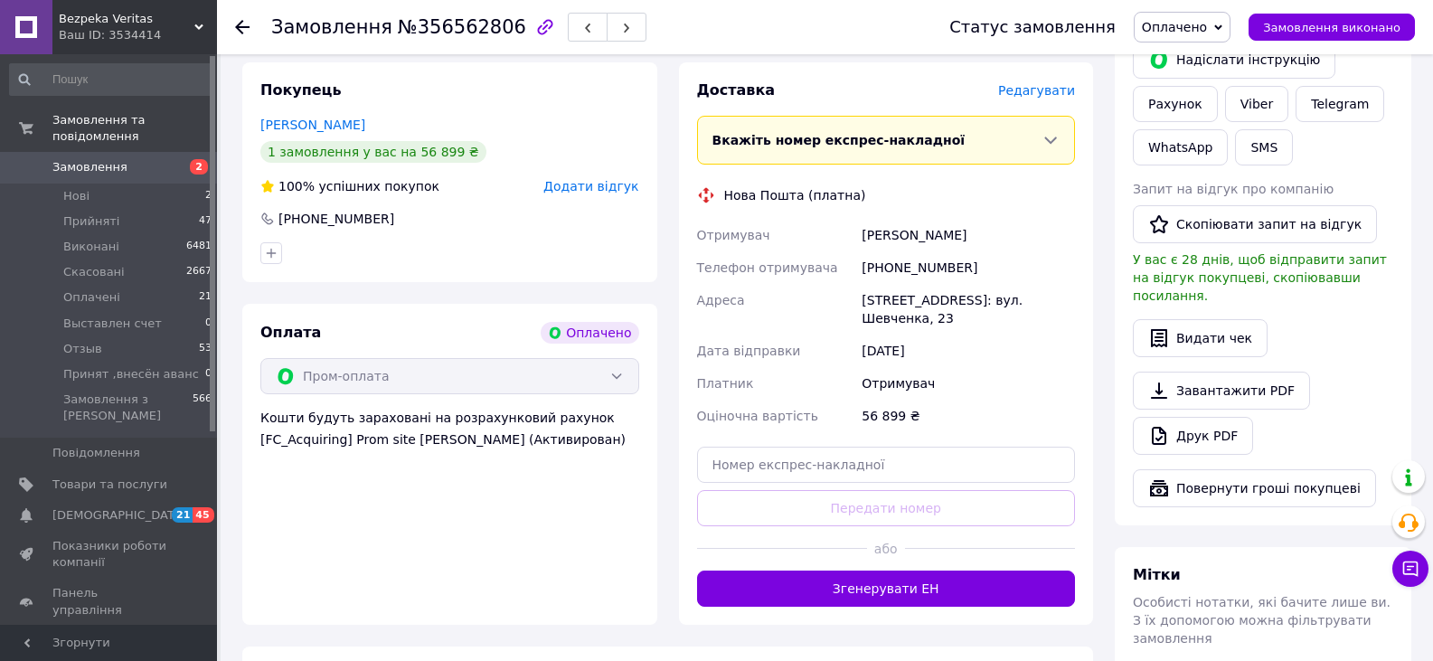
drag, startPoint x: 943, startPoint y: 317, endPoint x: 698, endPoint y: 217, distance: 264.8
click at [698, 217] on div "Доставка Редагувати Вкажіть номер експрес-накладної Обов'язково введіть номер е…" at bounding box center [886, 343] width 379 height 526
copy div "Отримувач Шарапова-Ткаченко Катерина Телефон отримувача +380992528013 Адреса Но…"
click at [110, 159] on span "Замовлення" at bounding box center [89, 167] width 75 height 16
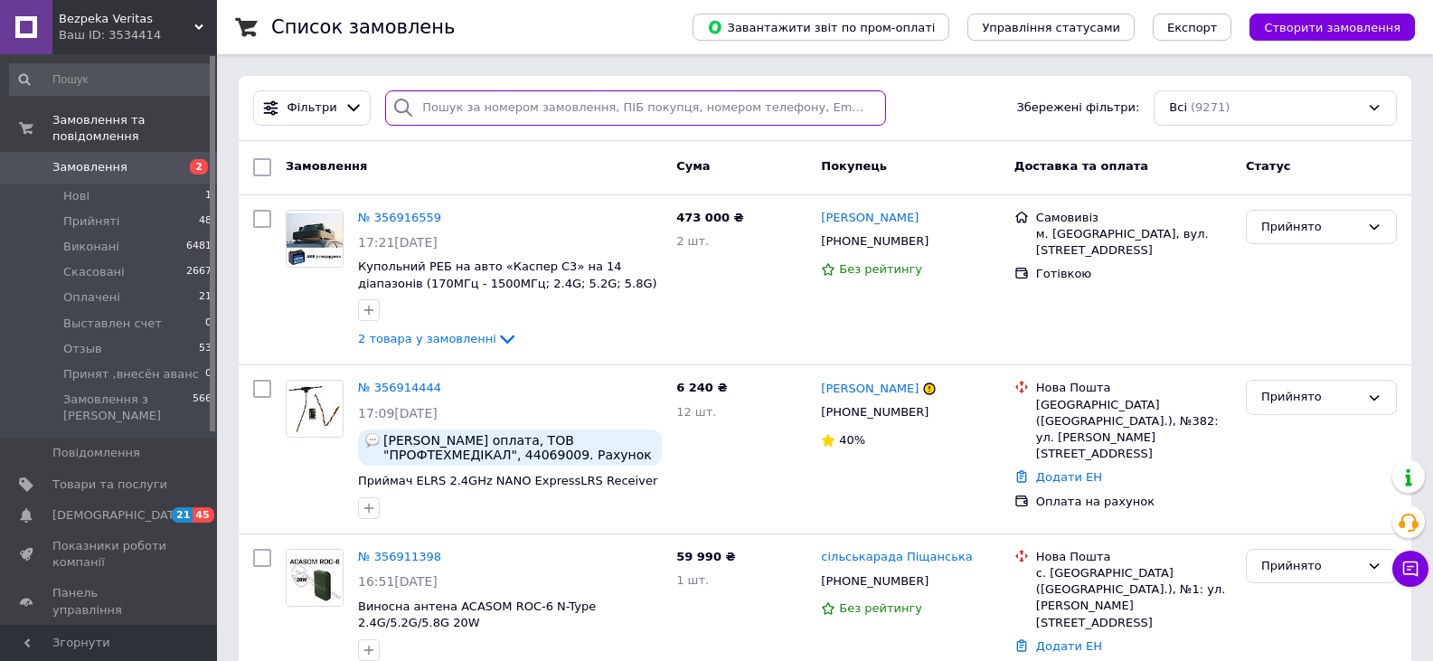
click at [568, 96] on input "search" at bounding box center [635, 107] width 500 height 35
paste input "Примаченко"
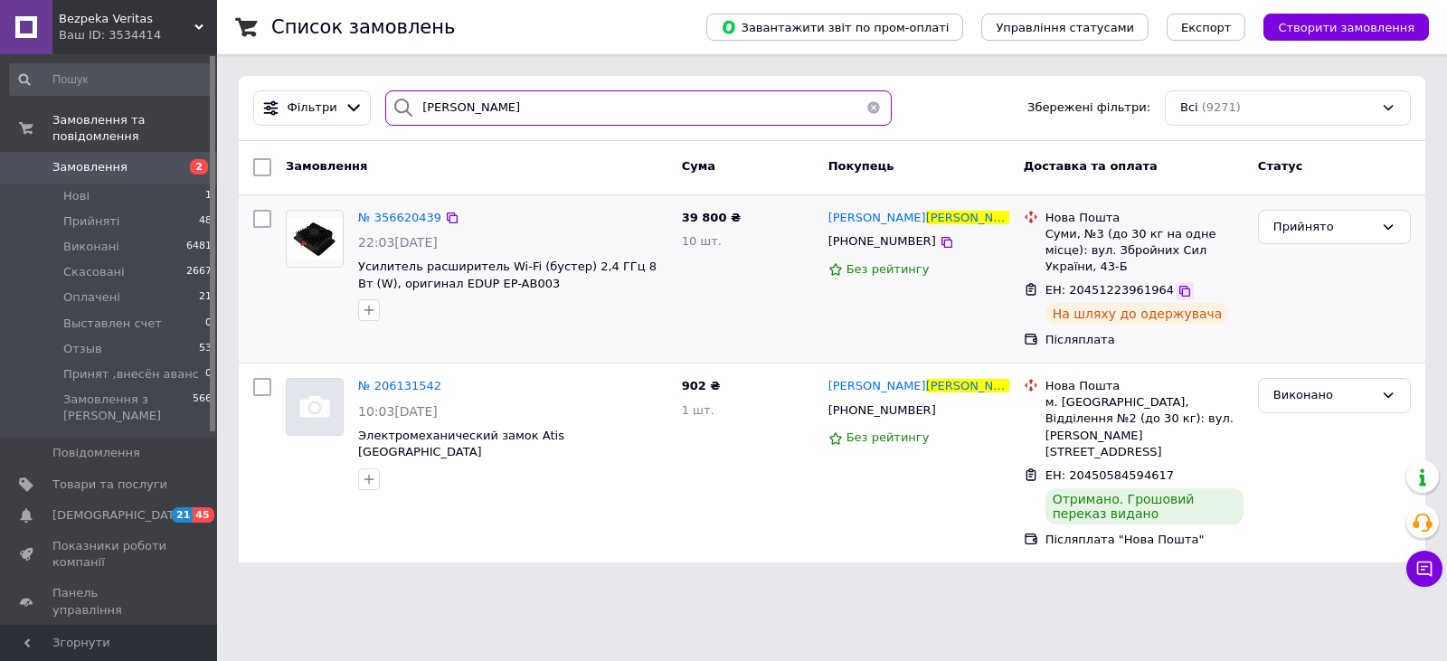
type input "Примаченко"
click at [1177, 284] on icon at bounding box center [1184, 291] width 14 height 14
click at [86, 159] on span "Замовлення" at bounding box center [89, 167] width 75 height 16
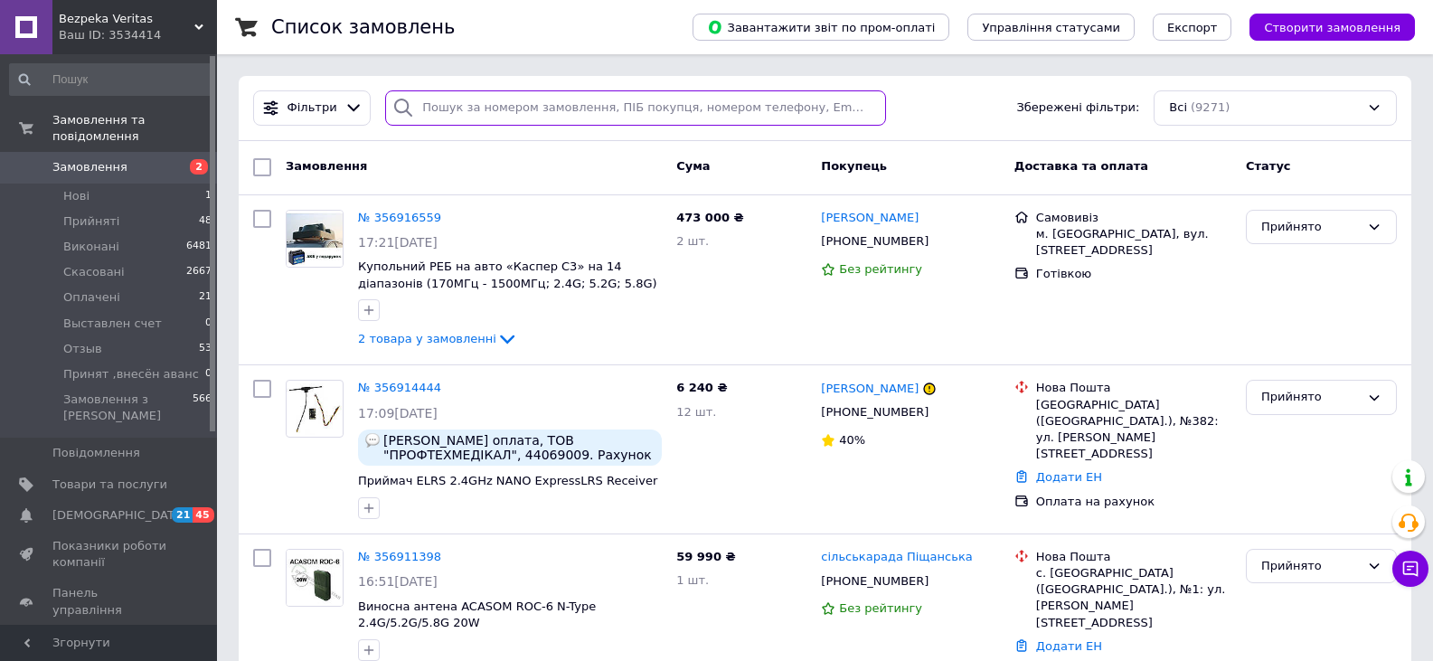
click at [469, 114] on input "search" at bounding box center [635, 107] width 500 height 35
paste input "+380503835598"
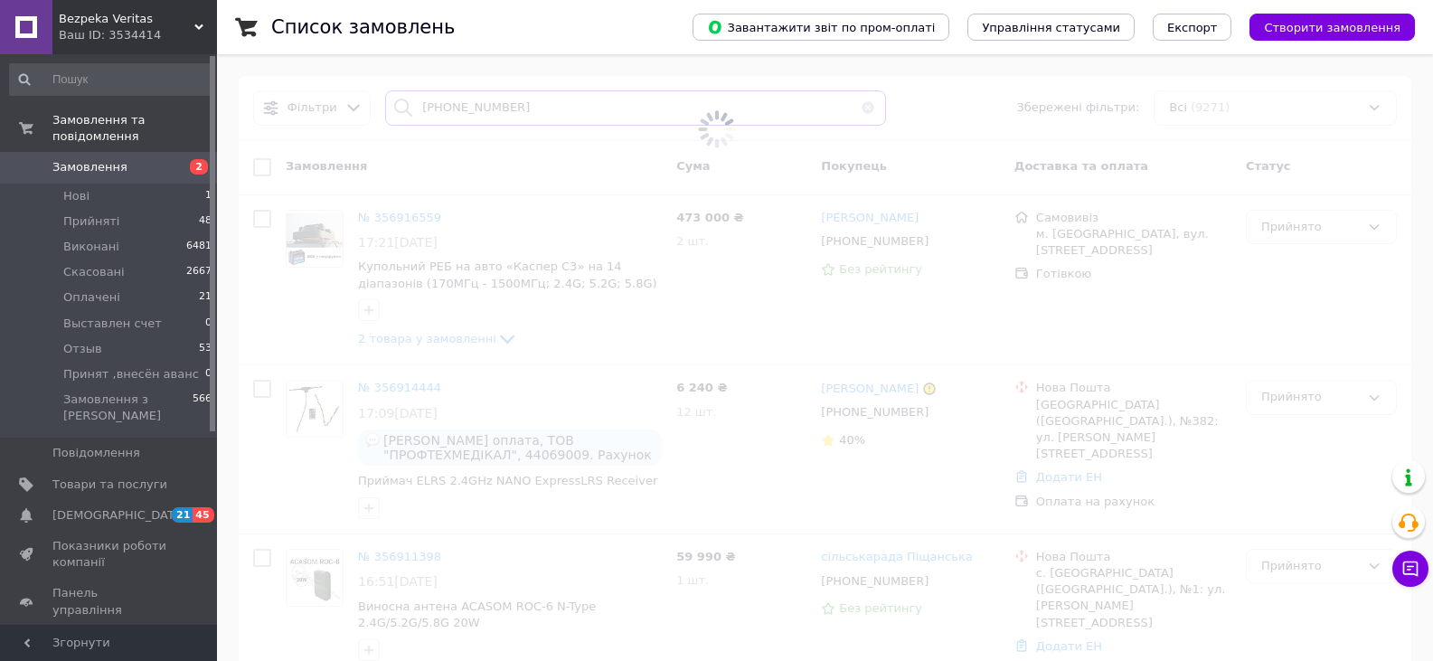
type input "+380503835598"
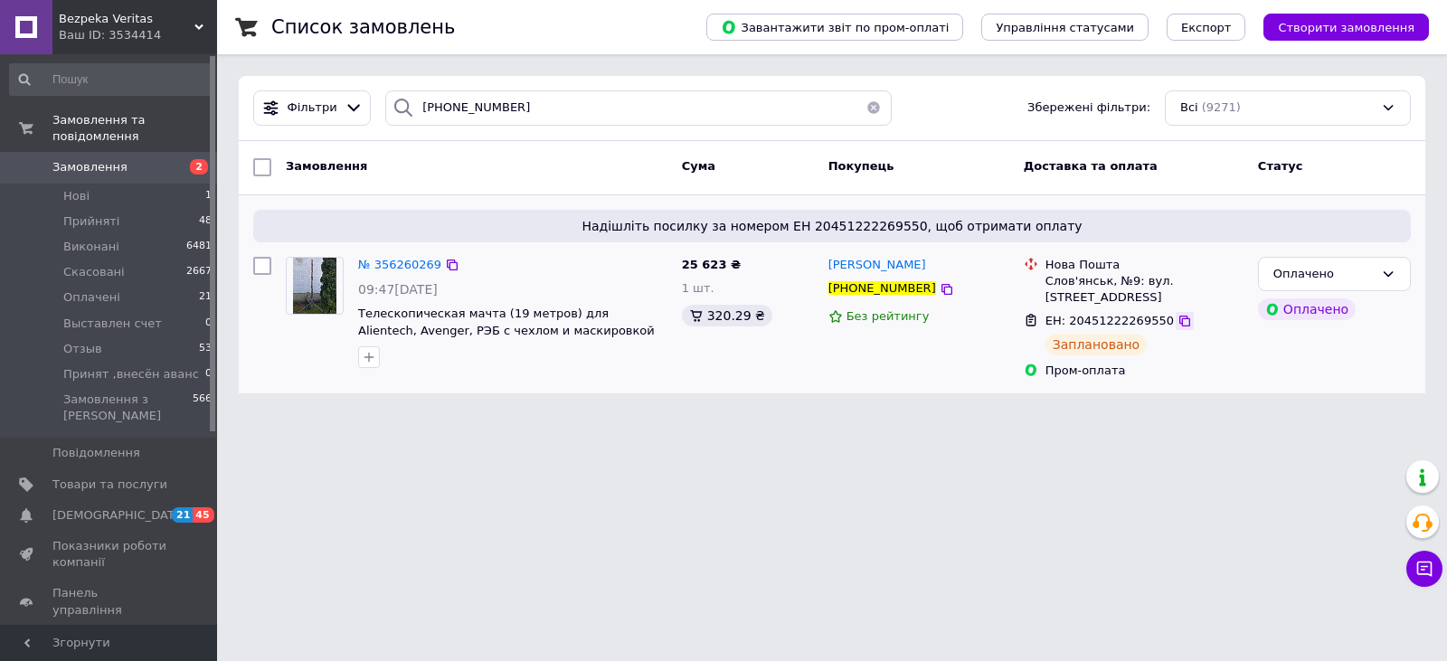
click at [1177, 314] on icon at bounding box center [1184, 321] width 14 height 14
click at [197, 159] on span "2" at bounding box center [199, 166] width 18 height 15
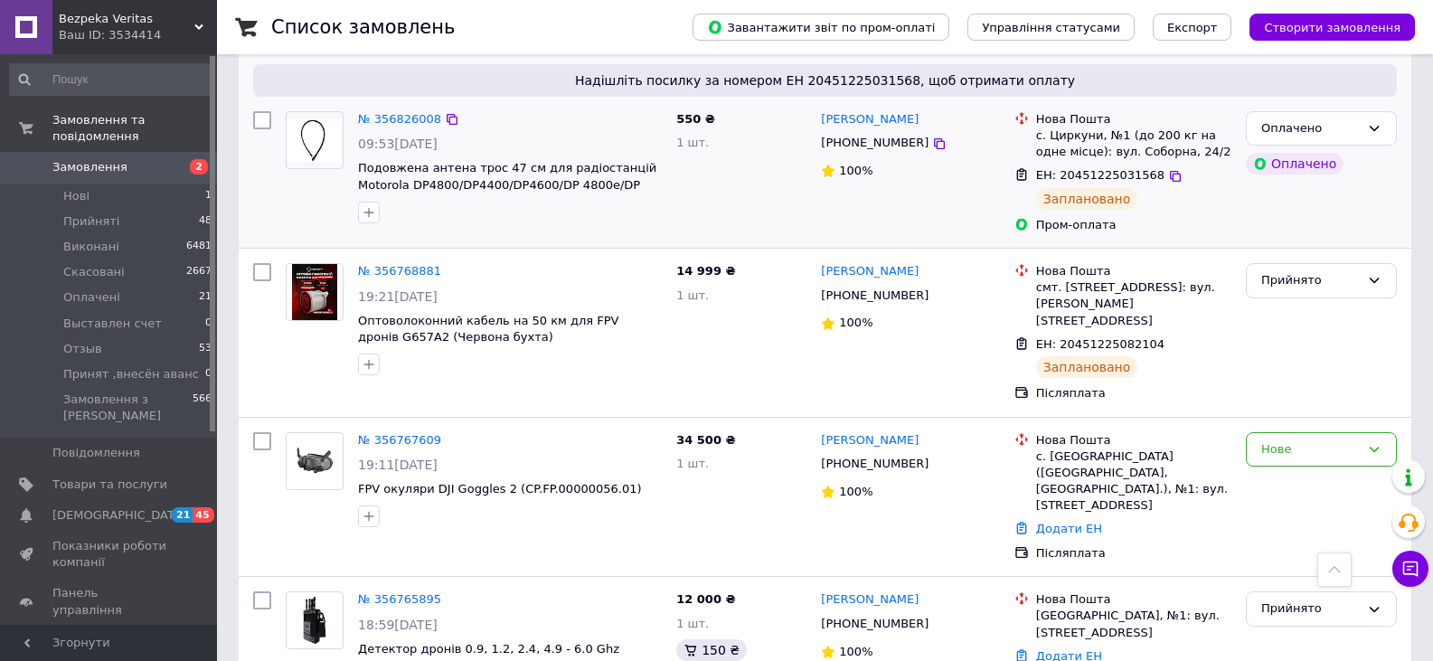
scroll to position [1447, 0]
click at [934, 458] on icon at bounding box center [939, 463] width 11 height 11
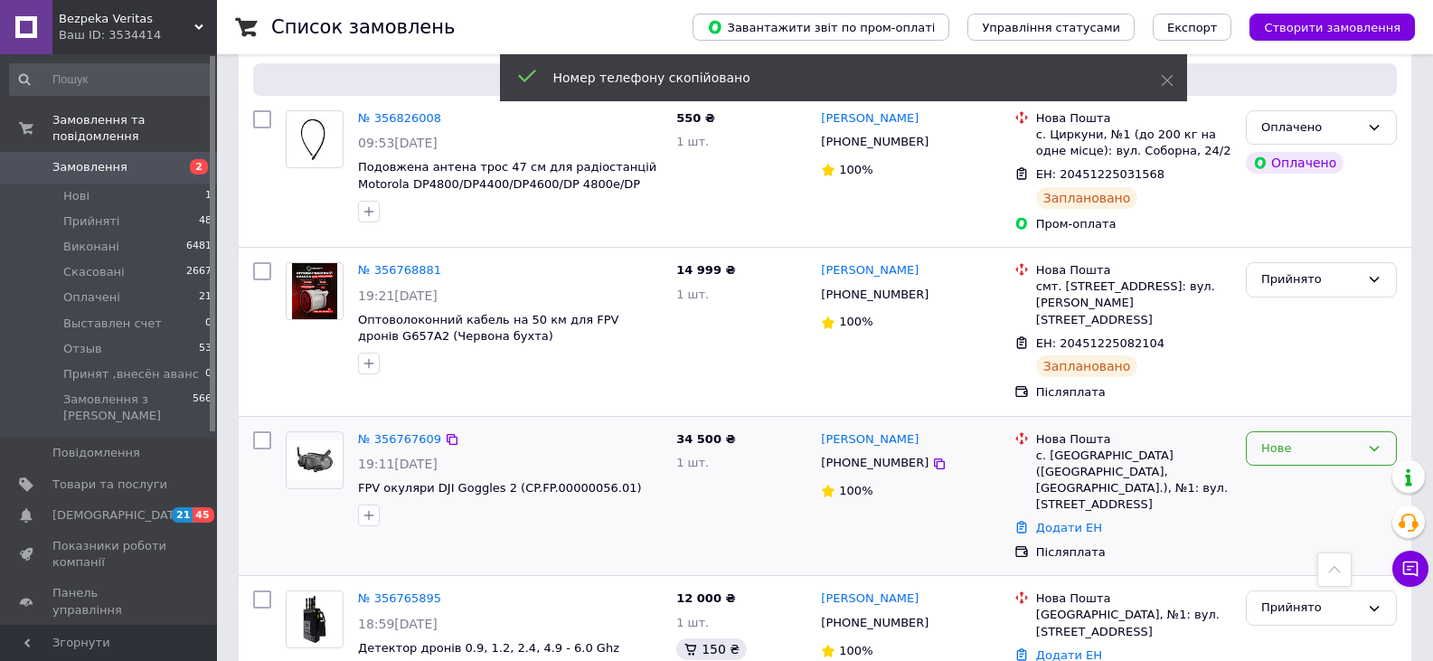
click at [1316, 439] on div "Нове" at bounding box center [1310, 448] width 99 height 19
drag, startPoint x: 1312, startPoint y: 422, endPoint x: 1301, endPoint y: 431, distance: 14.1
click at [1312, 469] on li "Прийнято" at bounding box center [1321, 485] width 149 height 33
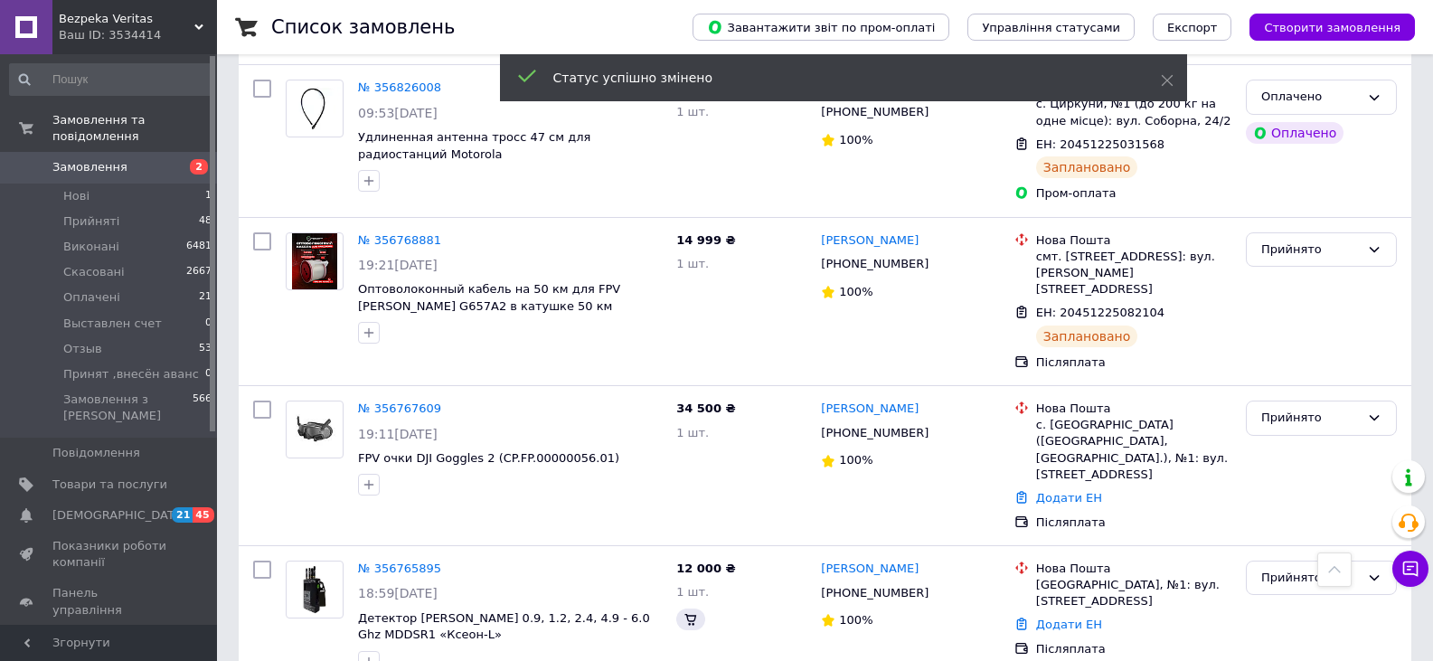
scroll to position [1464, 0]
